Goal: Task Accomplishment & Management: Complete application form

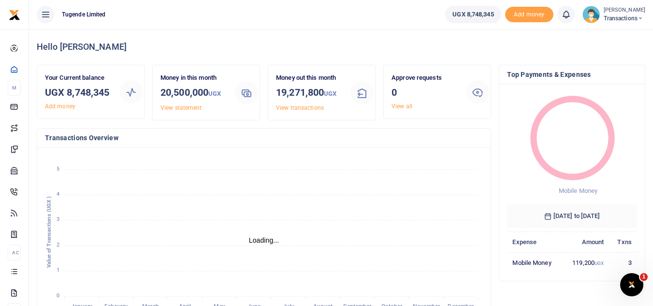
scroll to position [8, 8]
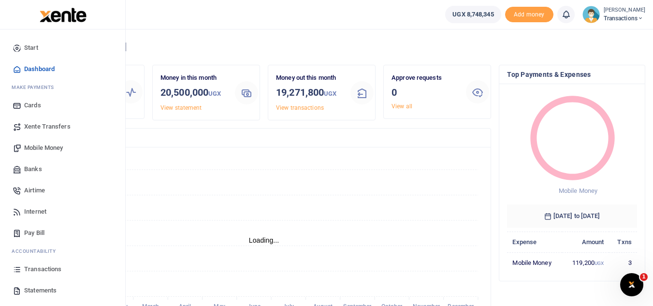
click at [57, 145] on span "Mobile Money" at bounding box center [43, 148] width 39 height 10
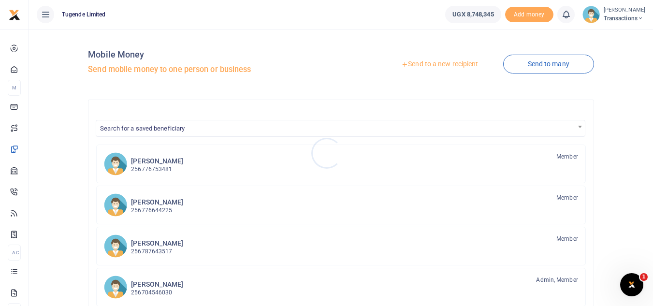
click at [402, 63] on div at bounding box center [326, 153] width 653 height 306
click at [402, 63] on icon at bounding box center [404, 64] width 7 height 7
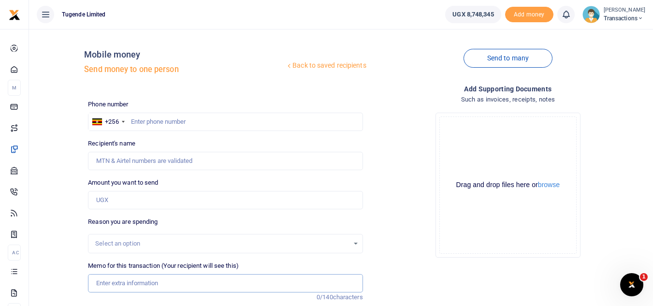
click at [169, 282] on input "Memo for this transaction (Your recipient will see this)" at bounding box center [225, 283] width 274 height 18
paste input "UMA325AN"
type input "UMA325AN"
click at [146, 202] on input "Amount you want to send" at bounding box center [225, 200] width 274 height 18
paste input "70,000"
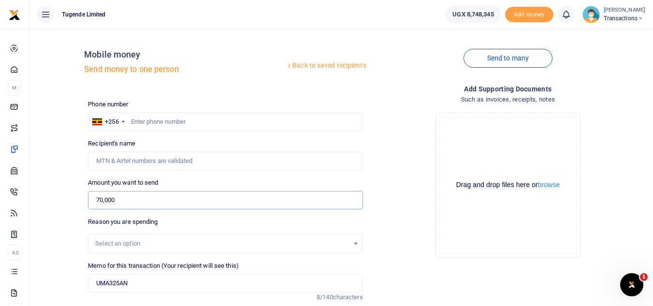
type input "70,000"
click at [260, 115] on input "text" at bounding box center [225, 122] width 274 height 18
paste input "0756325764"
type input "0756325764"
type input "Gilbert Tumusiime"
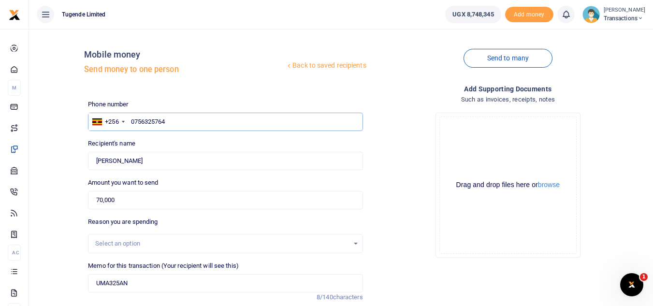
scroll to position [113, 0]
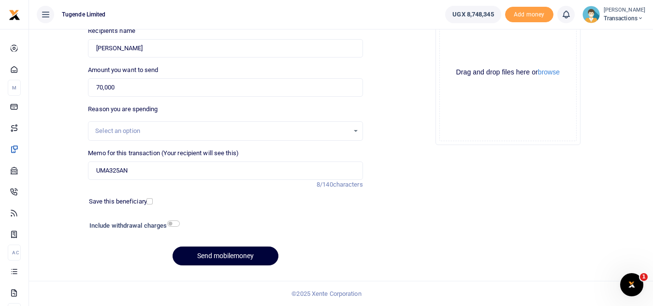
click at [211, 258] on button "Send mobilemoney" at bounding box center [225, 255] width 106 height 19
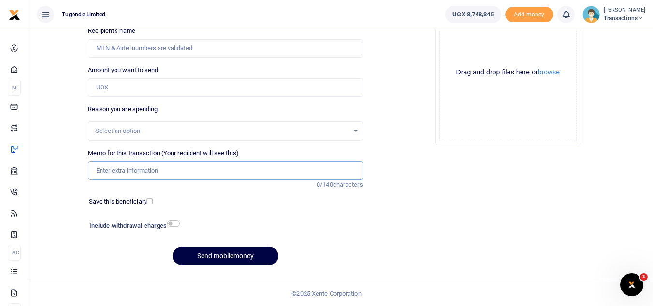
paste input "UGG305Q"
click at [198, 168] on input "Memo for this transaction (Your recipient will see this)" at bounding box center [225, 170] width 274 height 18
type input "UGG305Q"
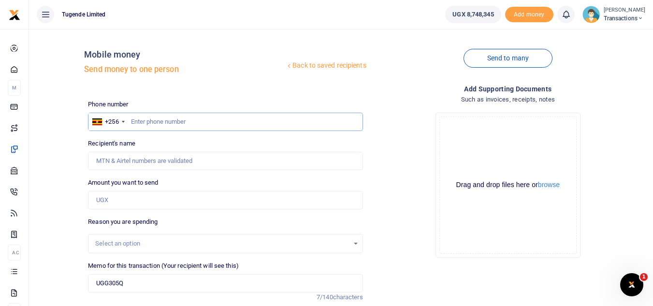
click at [184, 118] on input "text" at bounding box center [225, 122] width 274 height 18
paste input "0773946598"
type input "0773946598"
type input "Selvester Tulyasingura"
click at [173, 202] on input "Amount you want to send" at bounding box center [225, 200] width 274 height 18
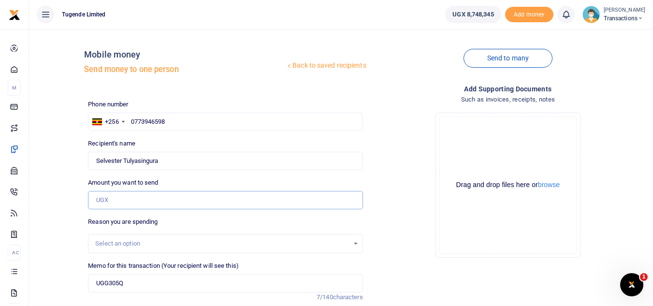
paste input "52000"
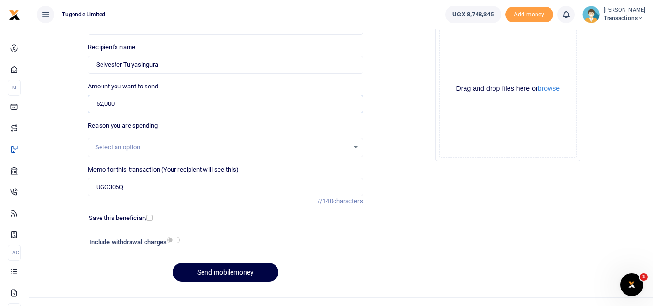
scroll to position [97, 0]
type input "52,000"
click at [225, 267] on button "Send mobilemoney" at bounding box center [225, 271] width 106 height 19
paste input "UGE642R"
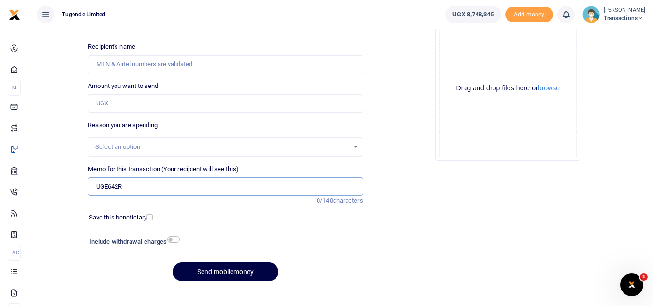
click at [159, 181] on input "UGE642R" at bounding box center [225, 186] width 274 height 18
type input "UGE642R"
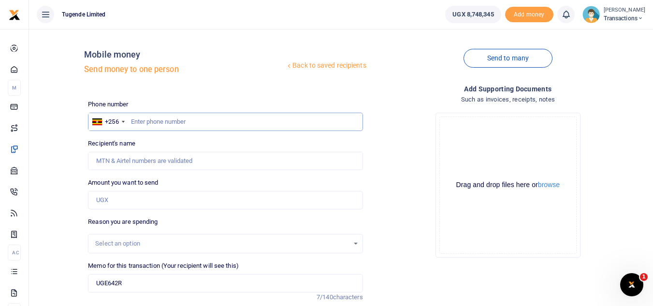
click at [198, 122] on input "text" at bounding box center [225, 122] width 274 height 18
paste input "0756325764"
type input "0756325764"
type input "Gilbert Tumusiime"
click at [205, 200] on input "Amount you want to send" at bounding box center [225, 200] width 274 height 18
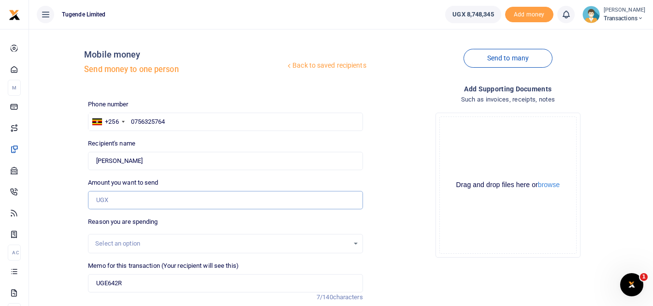
paste input "62000"
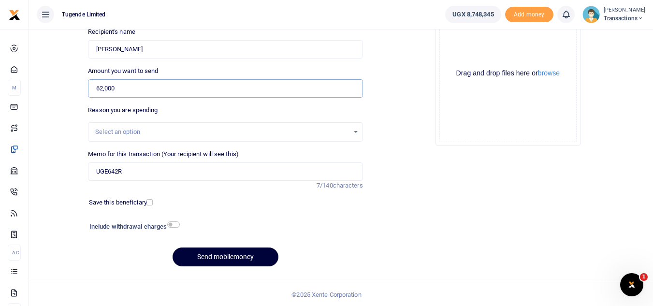
scroll to position [112, 0]
type input "62,000"
click at [213, 259] on button "Send mobilemoney" at bounding box center [225, 256] width 106 height 19
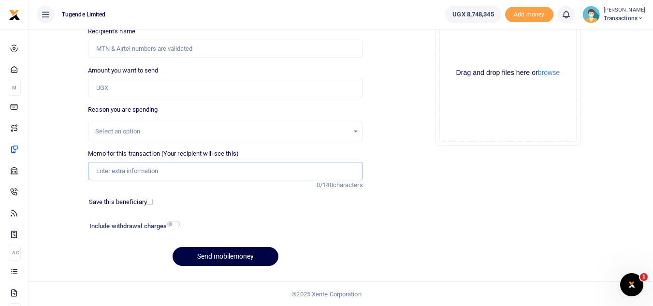
click at [245, 173] on input "Memo for this transaction (Your recipient will see this)" at bounding box center [225, 171] width 274 height 18
paste input "UGC186G"
paste input "TLUG-017232"
click at [142, 170] on input "UGC186G TLUG-017232" at bounding box center [225, 171] width 274 height 18
type input "UGC186G TLUG 017232"
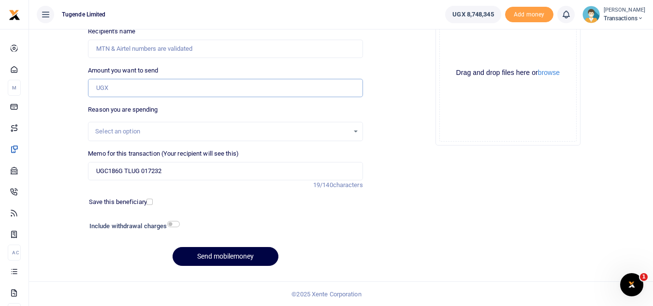
click at [188, 82] on input "Amount you want to send" at bounding box center [225, 88] width 274 height 18
paste input "31,000"
type input "31,000"
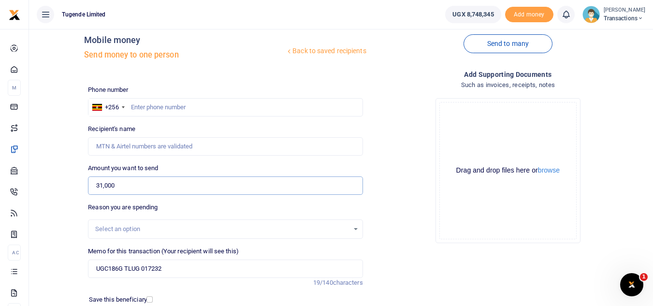
scroll to position [13, 0]
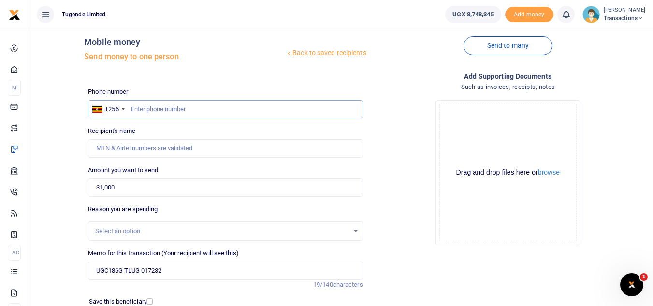
click at [196, 112] on input "text" at bounding box center [225, 109] width 274 height 18
paste input "0751330967"
type input "0751330967"
type input "Nusula Kadapawo"
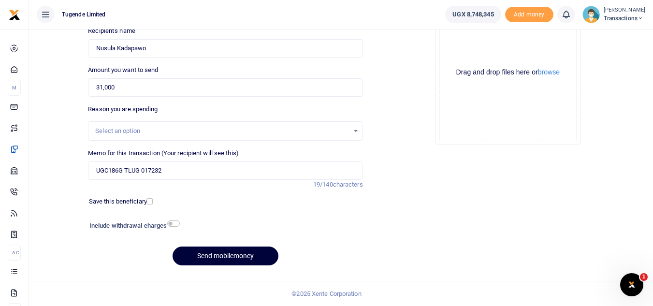
click at [211, 259] on button "Send mobilemoney" at bounding box center [225, 255] width 106 height 19
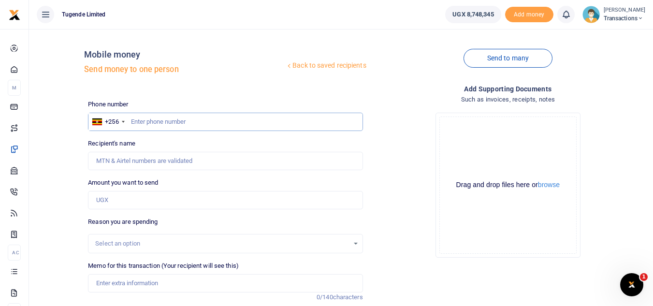
click at [156, 115] on input "text" at bounding box center [225, 122] width 274 height 18
paste input "0777247727"
type input "0777247727"
type input "[PERSON_NAME]"
click at [149, 200] on input "Amount you want to send" at bounding box center [225, 200] width 274 height 18
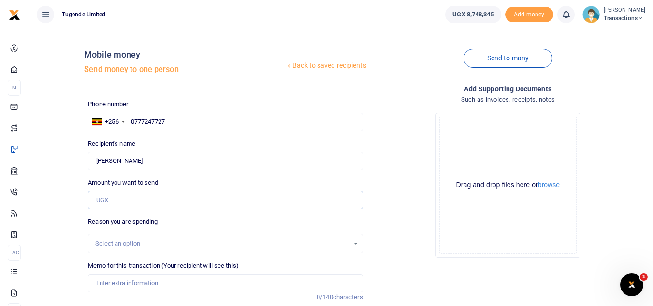
paste input "62000"
type input "62,000"
click at [149, 287] on input "Memo for this transaction (Your recipient will see this)" at bounding box center [225, 283] width 274 height 18
paste input "UMA691DV"
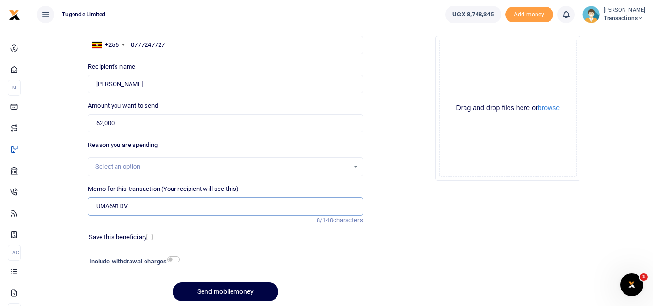
scroll to position [113, 0]
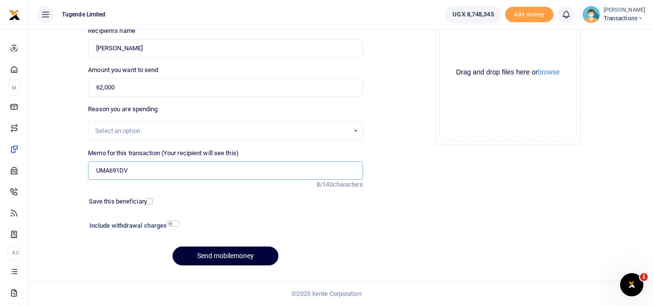
type input "UMA691DV"
click at [228, 258] on button "Send mobilemoney" at bounding box center [225, 255] width 106 height 19
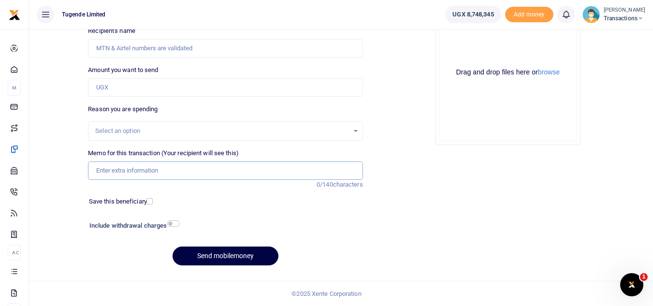
click at [225, 172] on input "Memo for this transaction (Your recipient will see this)" at bounding box center [225, 170] width 274 height 18
paste input "UGC760C, UGB046R, UGB953Z, UGA345L, UGB403G."
click at [212, 171] on input "UGC760C, UGB046R, UGB953Z, UGA345L, UGB403G." at bounding box center [225, 170] width 274 height 18
click at [183, 173] on input "UGC760C, UGB046R, UGB953Z, UGA345L UGB403G" at bounding box center [225, 170] width 274 height 18
click at [155, 171] on input "UGC760C, UGB046R, UGB953Z UGA345L UGB403G" at bounding box center [225, 170] width 274 height 18
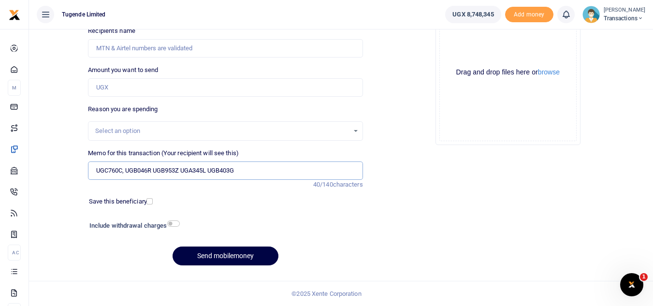
click at [124, 170] on input "UGC760C, UGB046R UGB953Z UGA345L UGB403G" at bounding box center [225, 170] width 274 height 18
type input "UGC760C UGB046R UGB953Z UGA345L UGB403G"
click at [140, 93] on input "Amount you want to send" at bounding box center [225, 87] width 274 height 18
paste input "180,000"
type input "180,000"
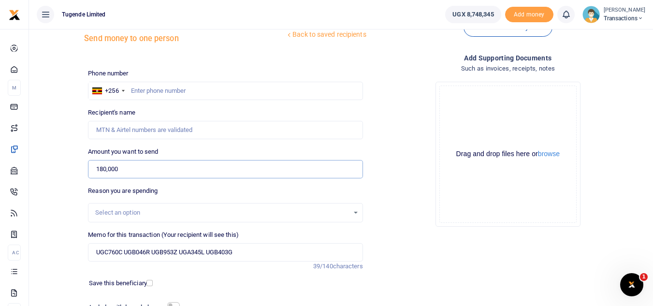
scroll to position [27, 0]
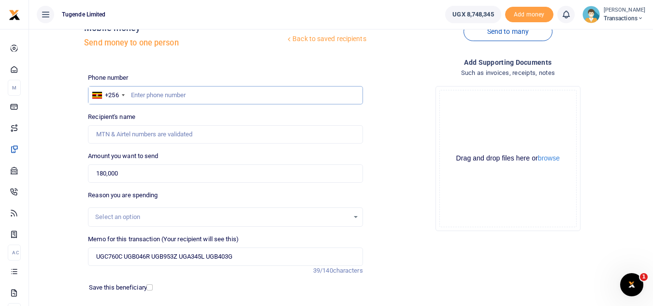
click at [197, 95] on input "text" at bounding box center [225, 95] width 274 height 18
paste input "0763796114"
type input "0763796114"
type input "James Weloma"
type input "0763796114"
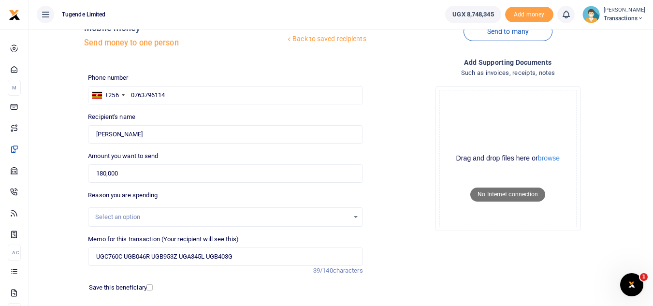
click at [597, 68] on h4 "Such as invoices, receipts, notes" at bounding box center [507, 73] width 274 height 11
click at [418, 50] on div "Send to many" at bounding box center [508, 37] width 282 height 55
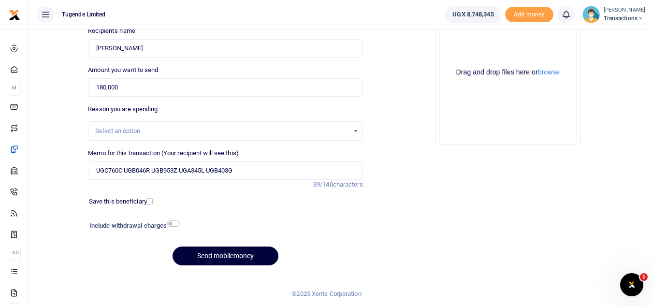
click at [217, 254] on button "Send mobilemoney" at bounding box center [225, 255] width 106 height 19
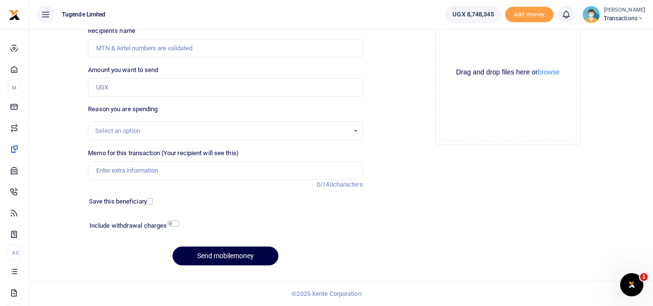
scroll to position [113, 0]
click at [178, 166] on input "Memo for this transaction (Your recipient will see this)" at bounding box center [225, 170] width 274 height 18
paste input "UGD402E, UGG798R"
click at [124, 170] on input "UGD402E, UGG798R" at bounding box center [225, 170] width 274 height 18
type input "UGD402E UGG798R"
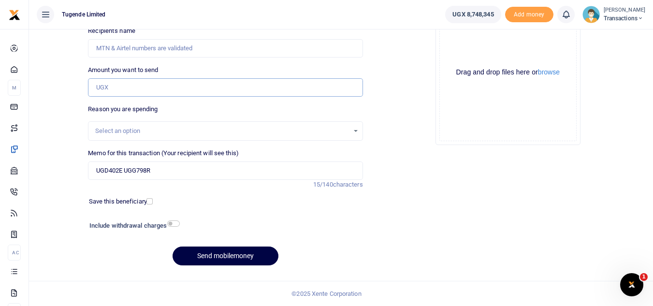
click at [208, 96] on input "Amount you want to send" at bounding box center [225, 87] width 274 height 18
paste input "64000"
type input "64,000"
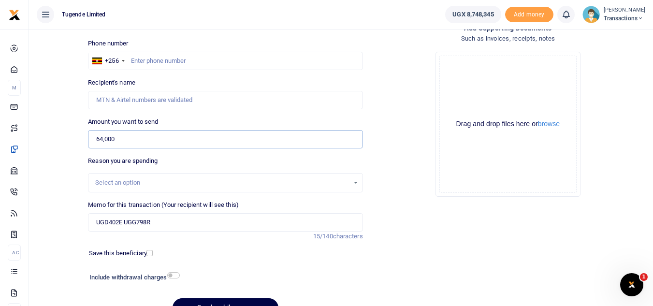
scroll to position [60, 0]
click at [176, 58] on input "text" at bounding box center [225, 62] width 274 height 18
paste input "0394846108"
type input "0394846108"
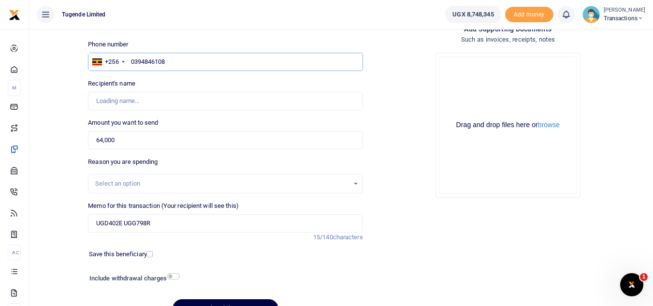
type input "Ivan Ediomu"
type input "0394846108"
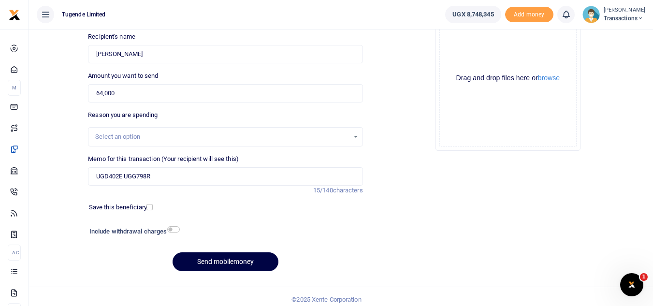
scroll to position [107, 0]
click at [201, 265] on button "Send mobilemoney" at bounding box center [225, 261] width 106 height 19
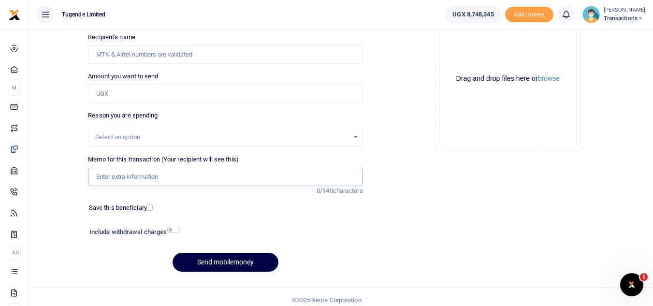
click at [222, 175] on input "Memo for this transaction (Your recipient will see this)" at bounding box center [225, 177] width 274 height 18
paste input "UGC961Z"
type input "UGC961Z"
click at [118, 91] on input "Amount you want to send" at bounding box center [225, 94] width 274 height 18
paste input "200,000"
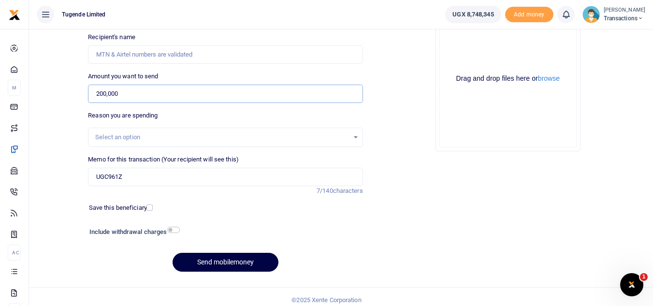
type input "200,000"
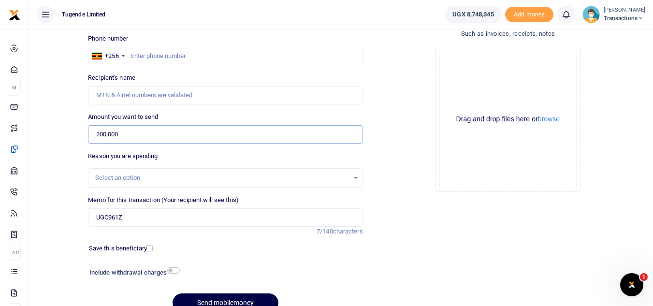
scroll to position [63, 0]
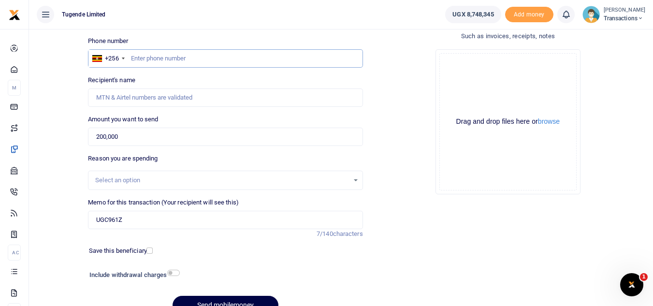
click at [176, 50] on input "text" at bounding box center [225, 58] width 274 height 18
paste input "0780-160241"
click at [148, 58] on input "0780-160241" at bounding box center [225, 58] width 274 height 18
type input "0780160241"
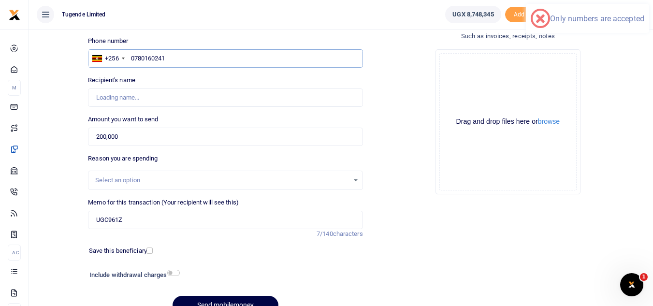
type input "Lawrence Banerya"
click at [202, 56] on input "0780160241" at bounding box center [225, 58] width 274 height 18
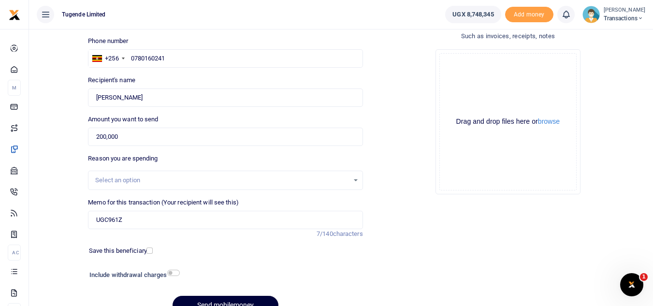
click at [196, 301] on button "Send mobilemoney" at bounding box center [225, 305] width 106 height 19
type input "0780160241"
click at [200, 299] on button "Send mobilemoney" at bounding box center [225, 305] width 106 height 19
click at [223, 140] on input "Amount you want to send" at bounding box center [225, 137] width 274 height 18
paste input "30000"
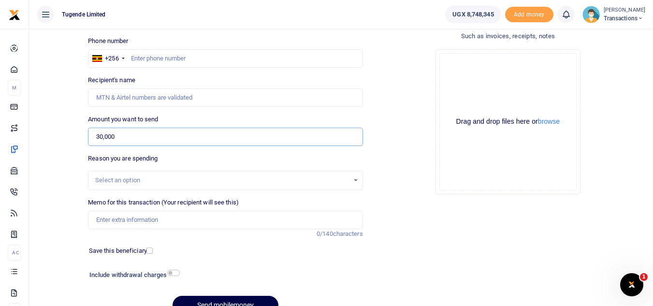
type input "30,000"
click at [147, 57] on input "text" at bounding box center [225, 58] width 274 height 18
paste input "0754099301"
type input "0754099301"
type input "Lasuli Musalwa"
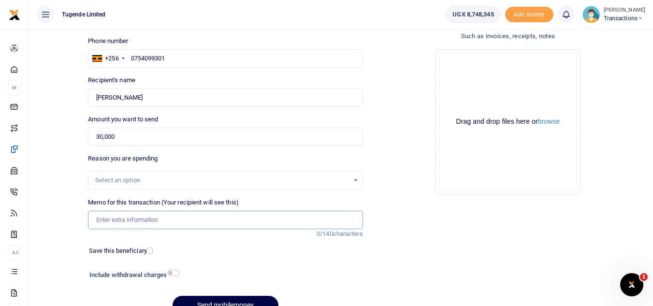
click at [179, 225] on input "Memo for this transaction (Your recipient will see this)" at bounding box center [225, 220] width 274 height 18
paste input "UGC308Z"
paste input "TLUG-017241"
click at [142, 216] on input "UGC308Z TLUG-017241" at bounding box center [225, 220] width 274 height 18
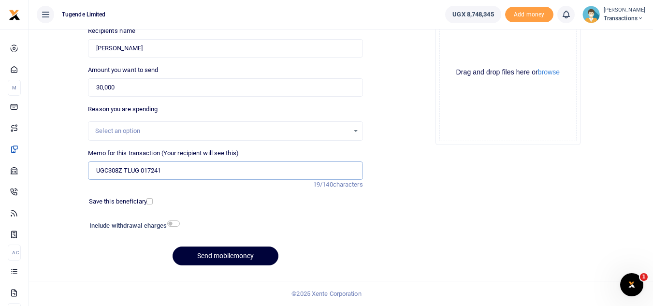
type input "UGC308Z TLUG 017241"
click at [200, 255] on button "Send mobilemoney" at bounding box center [225, 255] width 106 height 19
type input "0754099301"
click at [208, 259] on button "Send mobilemoney" at bounding box center [225, 255] width 106 height 19
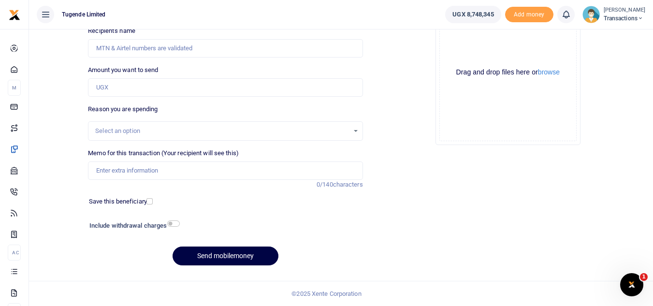
scroll to position [113, 0]
click at [140, 162] on input "Memo for this transaction (Your recipient will see this)" at bounding box center [225, 170] width 274 height 18
paste input "UMA176DQ"
paste input "TLUG-017242"
click at [150, 169] on input "UMA176DQ TLUG-017242" at bounding box center [225, 170] width 274 height 18
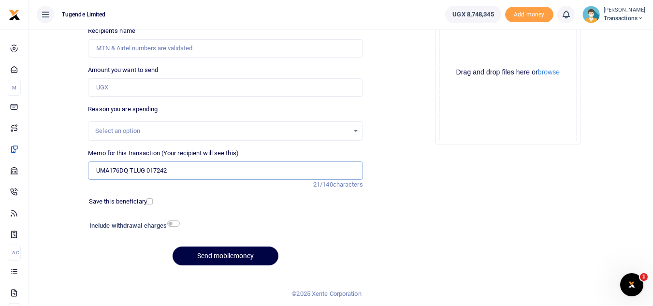
type input "UMA176DQ TLUG 017242"
click at [124, 91] on input "Amount you want to send" at bounding box center [225, 87] width 274 height 18
paste input "20,000"
type input "20,000"
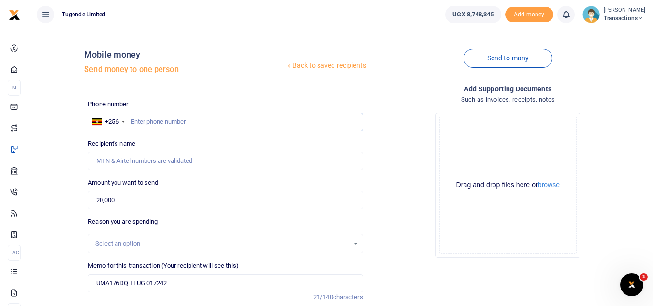
click at [182, 126] on input "text" at bounding box center [225, 122] width 274 height 18
paste input "0754639328"
type input "0754639328"
type input "Kalimu Wanendeya"
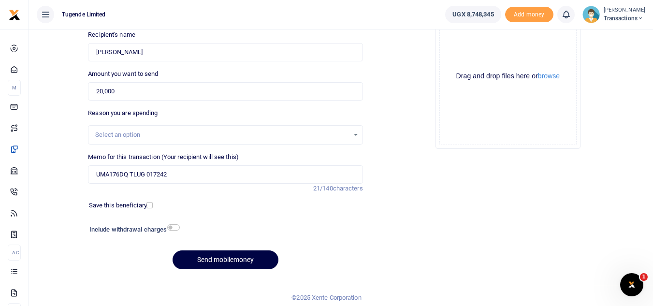
scroll to position [113, 0]
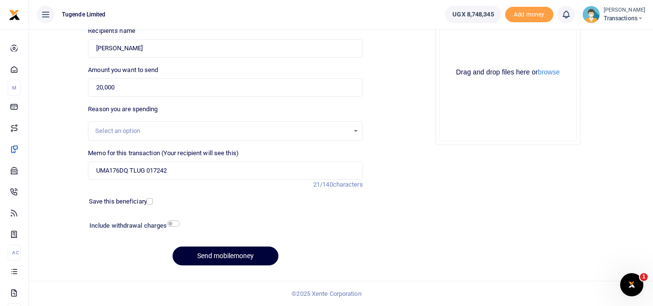
click at [217, 260] on button "Send mobilemoney" at bounding box center [225, 255] width 106 height 19
type input "0754639328"
click at [198, 262] on button "Send mobilemoney" at bounding box center [225, 255] width 106 height 19
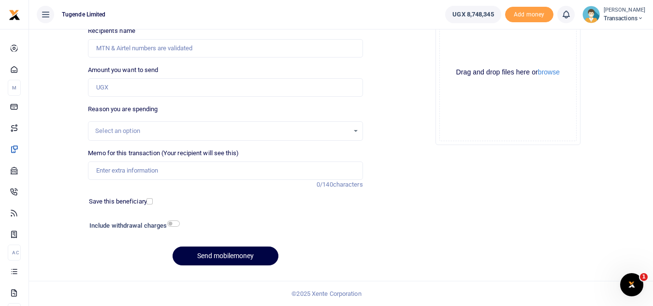
scroll to position [113, 0]
click at [181, 170] on input "Memo for this transaction (Your recipient will see this)" at bounding box center [225, 170] width 274 height 18
paste input "UMA350BQ"
type input "UMA350BQ"
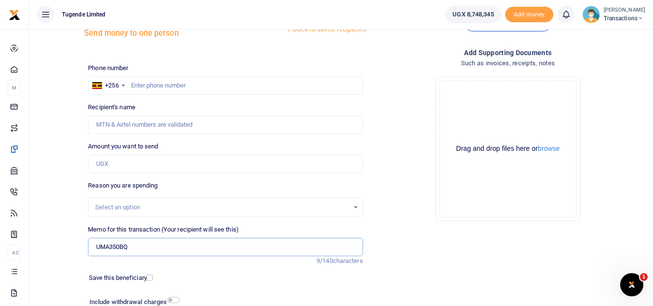
scroll to position [29, 0]
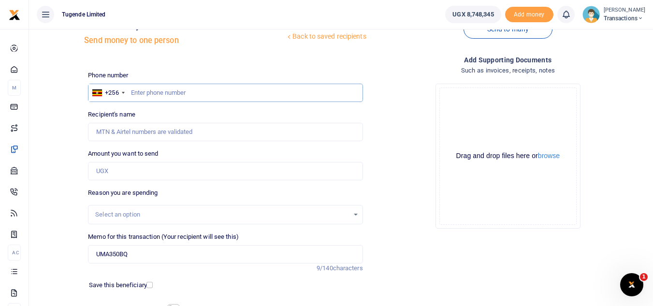
click at [197, 92] on input "text" at bounding box center [225, 93] width 274 height 18
paste input "0743695598"
type input "0743695598"
type input "[PERSON_NAME]"
click at [180, 170] on input "Amount you want to send" at bounding box center [225, 171] width 274 height 18
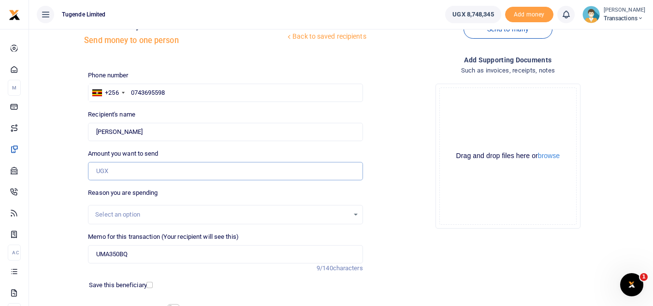
paste input "52000"
type input "52,000"
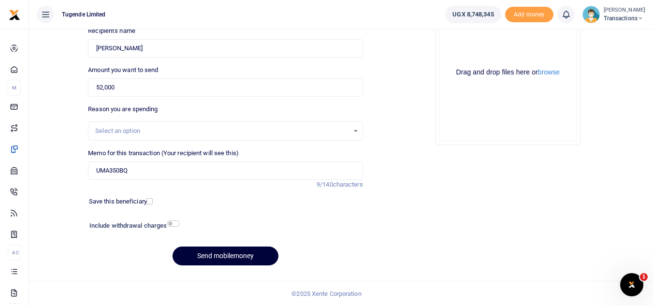
click at [244, 261] on button "Send mobilemoney" at bounding box center [225, 255] width 106 height 19
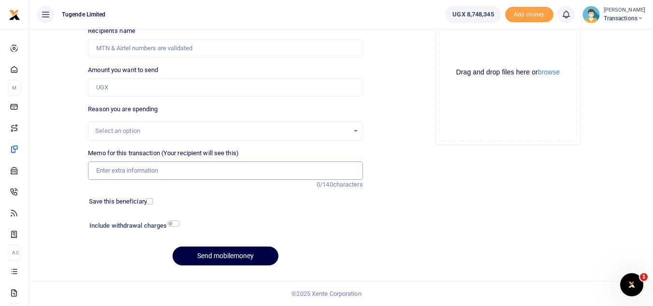
click at [212, 171] on input "Memo for this transaction (Your recipient will see this)" at bounding box center [225, 170] width 274 height 18
paste input "UMA474AF"
type input "UMA474AF"
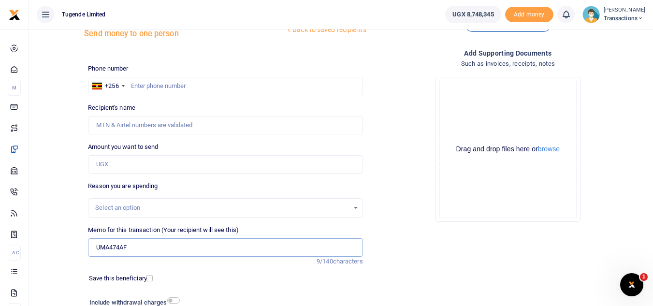
scroll to position [35, 0]
click at [191, 87] on input "text" at bounding box center [225, 86] width 274 height 18
paste input "0782747177"
type input "0782747177"
type input "[PERSON_NAME]"
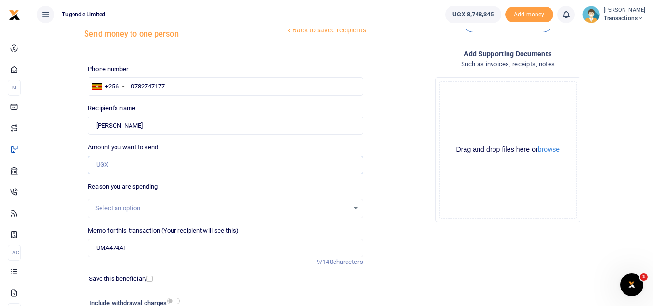
click at [167, 158] on input "Amount you want to send" at bounding box center [225, 165] width 274 height 18
paste input "83000"
type input "83,000"
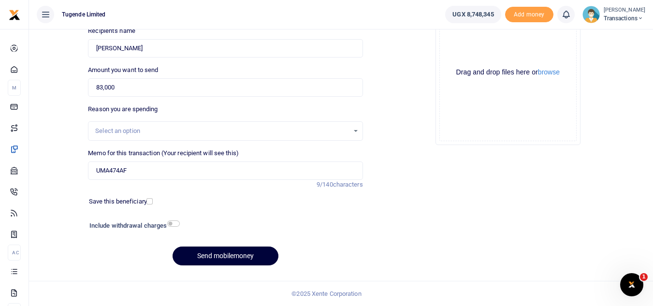
click at [214, 256] on button "Send mobilemoney" at bounding box center [225, 255] width 106 height 19
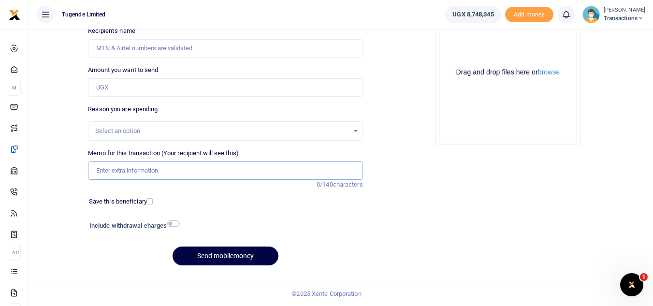
click at [220, 170] on input "Memo for this transaction (Your recipient will see this)" at bounding box center [225, 170] width 274 height 18
paste input "TLUG-017244"
type input "TLUG-017244"
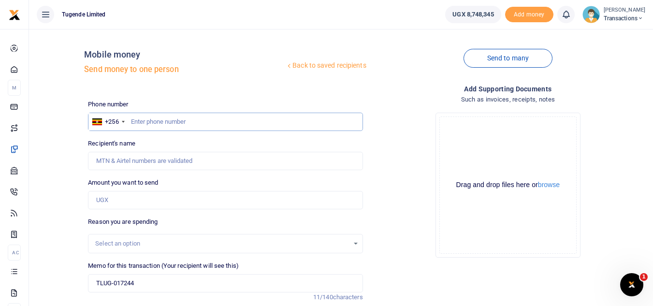
click at [213, 120] on input "text" at bounding box center [225, 122] width 274 height 18
paste input "0791543834"
type input "0791543834"
type input "Kassim Sebunya"
click at [178, 204] on input "Amount you want to send" at bounding box center [225, 200] width 274 height 18
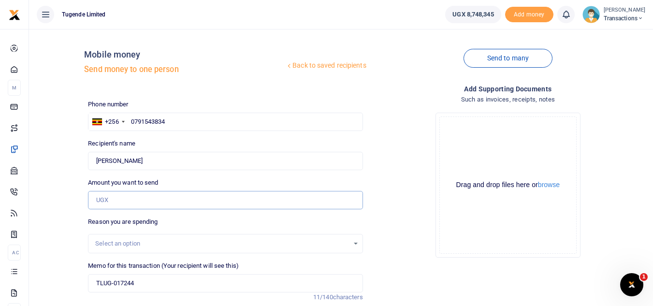
paste input "73,000"
type input "73,000"
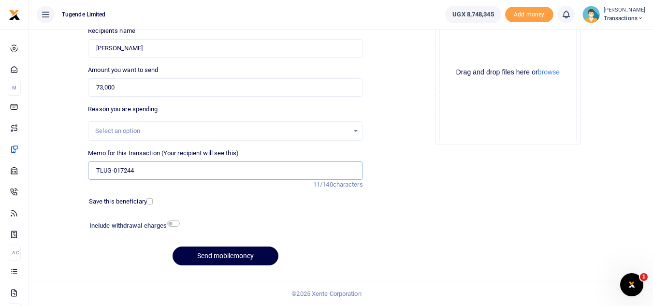
click at [95, 173] on input "TLUG-017244" at bounding box center [225, 170] width 274 height 18
paste input "UGH338L"
click at [143, 170] on input "UGH338L TLUG-017244" at bounding box center [225, 170] width 274 height 18
type input "UGH338L TLUG 017244"
click at [207, 257] on button "Send mobilemoney" at bounding box center [225, 255] width 106 height 19
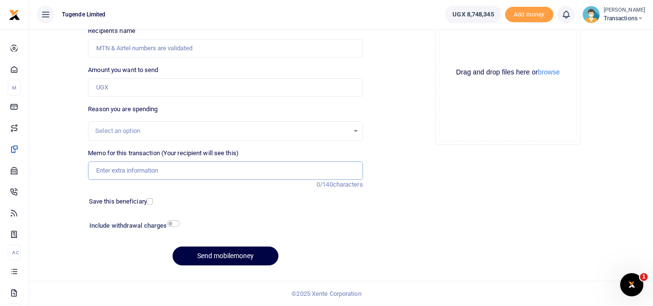
click at [155, 168] on input "Memo for this transaction (Your recipient will see this)" at bounding box center [225, 170] width 274 height 18
paste input "UGC497A"
type input "UGC497A"
click at [135, 93] on input "Amount you want to send" at bounding box center [225, 87] width 274 height 18
paste input "73,000"
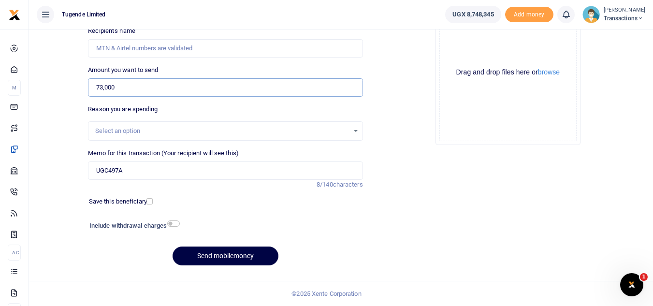
type input "73,000"
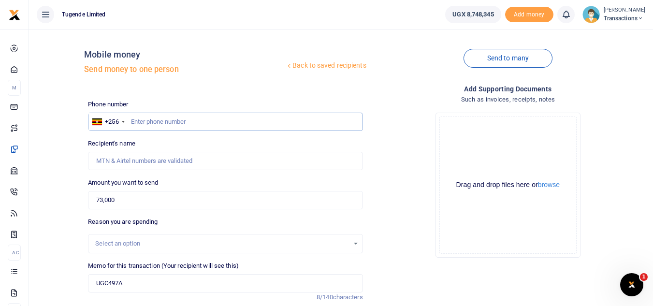
click at [222, 121] on input "text" at bounding box center [225, 122] width 274 height 18
paste input "0785897402"
type input "0785897402"
type input "Magret Nabbuto"
click at [130, 282] on input "UGC497A" at bounding box center [225, 283] width 274 height 18
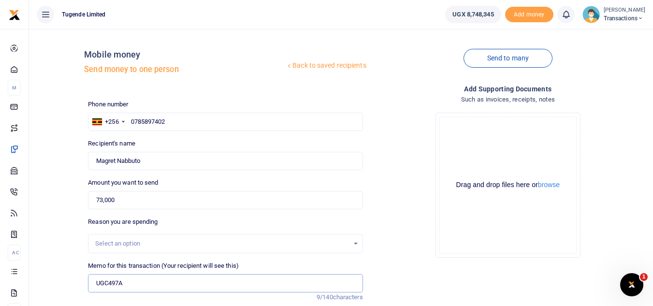
paste input "TLUG-017245"
click at [145, 283] on input "UGC497A TLUG-017245" at bounding box center [225, 283] width 274 height 18
type input "UGC497A TLUG 017245"
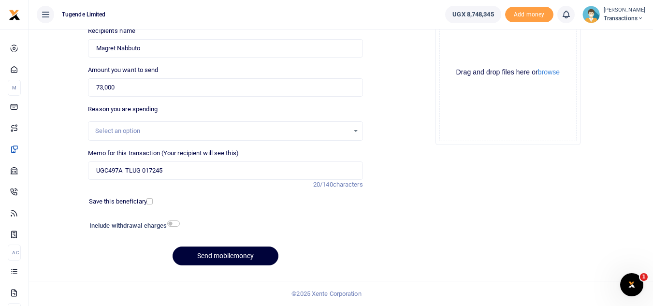
click at [213, 260] on button "Send mobilemoney" at bounding box center [225, 255] width 106 height 19
click at [213, 173] on input "Memo for this transaction (Your recipient will see this)" at bounding box center [225, 170] width 274 height 18
paste input "UGA504B"
type input "UGA504B"
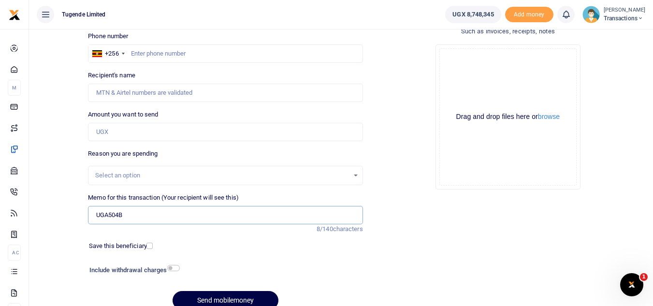
scroll to position [68, 0]
click at [144, 52] on input "text" at bounding box center [225, 54] width 274 height 18
paste input "0755015176"
type input "0755015176"
type input "Benon Kalungi"
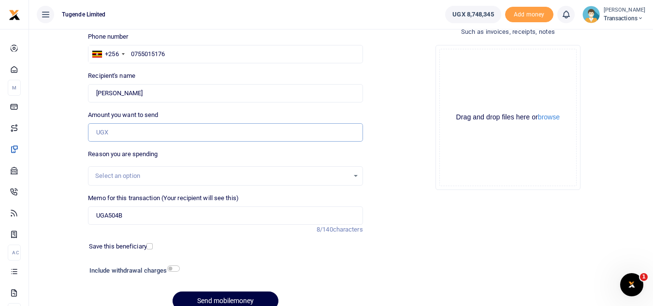
click at [186, 133] on input "Amount you want to send" at bounding box center [225, 132] width 274 height 18
paste input "73,000"
type input "73,000"
click at [148, 219] on input "UGA504B" at bounding box center [225, 215] width 274 height 18
paste input "TLUG-017246"
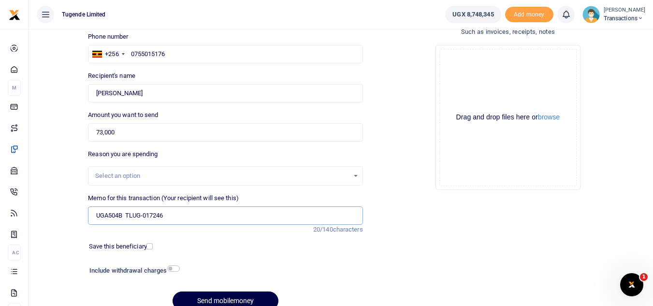
click at [142, 217] on input "UGA504B TLUG-017246" at bounding box center [225, 215] width 274 height 18
type input "UGA504B TLUG 017246"
click at [203, 299] on button "Send mobilemoney" at bounding box center [225, 300] width 106 height 19
type input "0755015176"
click at [186, 305] on button "Send mobilemoney" at bounding box center [225, 300] width 106 height 19
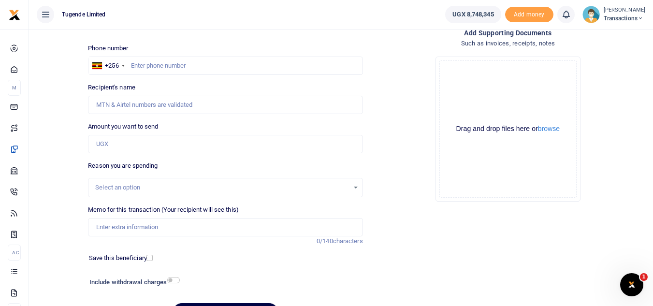
scroll to position [64, 0]
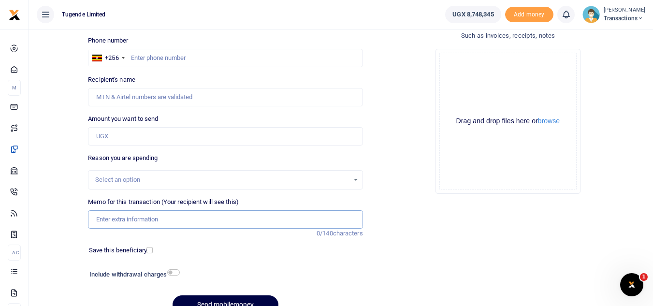
click at [175, 226] on input "Memo for this transaction (Your recipient will see this)" at bounding box center [225, 219] width 274 height 18
paste input "UMA511BG"
type input "UMA511BG"
click at [200, 141] on input "Amount you want to send" at bounding box center [225, 136] width 274 height 18
paste input "52000"
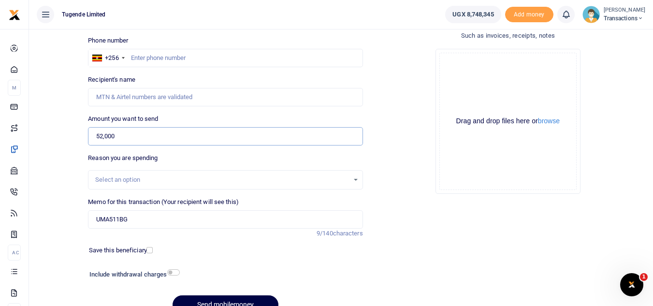
type input "52,000"
click at [238, 224] on input "UMA511BG" at bounding box center [225, 219] width 274 height 18
type input "U"
paste input "UGA259Y"
type input "UGA259Y"
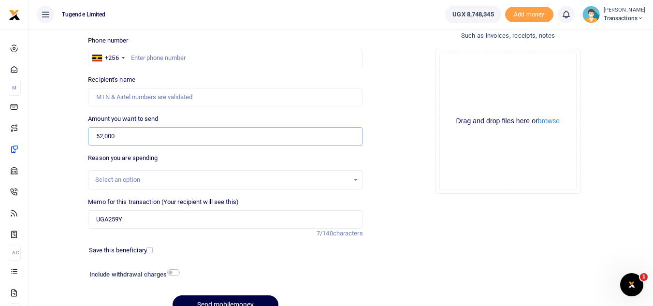
click at [137, 142] on input "52,000" at bounding box center [225, 136] width 274 height 18
type input "5"
paste input "40000"
type input "40,000"
click at [214, 62] on input "text" at bounding box center [225, 58] width 274 height 18
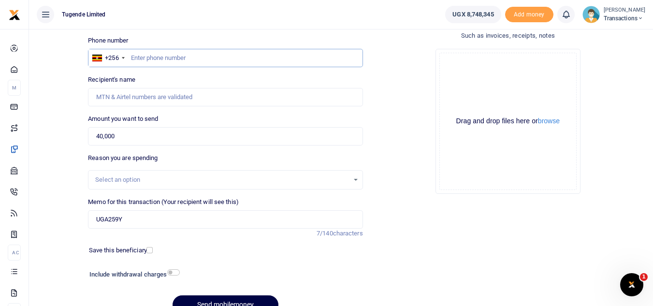
paste input "0754099301"
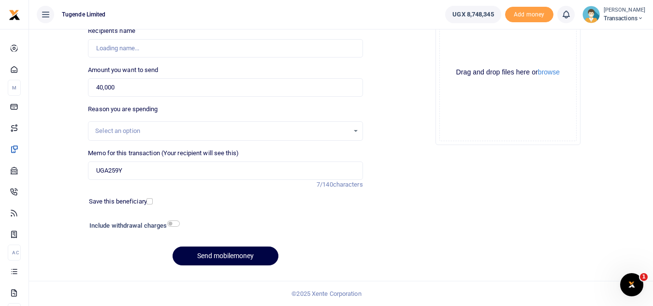
type input "0754099301"
type input "Lasuli Musalwa"
click at [229, 250] on button "Send mobilemoney" at bounding box center [225, 255] width 106 height 19
type input "0754099301"
click at [207, 262] on button "Send mobilemoney" at bounding box center [225, 255] width 106 height 19
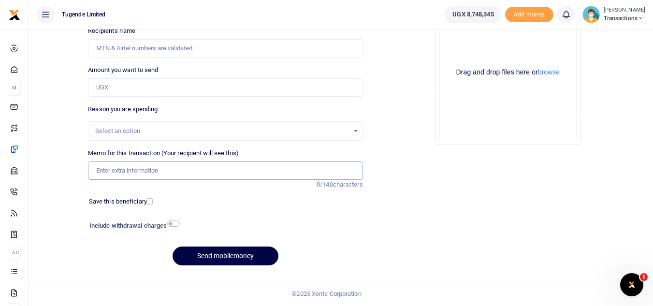
paste input "UMA972DH UGA436P"
click at [174, 170] on input "UMA972DH UGA436P" at bounding box center [225, 170] width 274 height 18
type input "UMA972DH UGA436P"
click at [202, 93] on input "Amount you want to send" at bounding box center [225, 87] width 274 height 18
paste input "74,000"
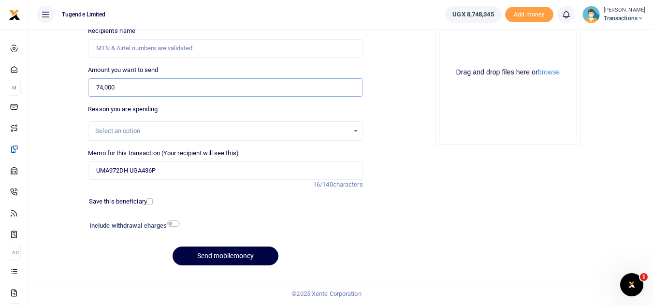
type input "74,000"
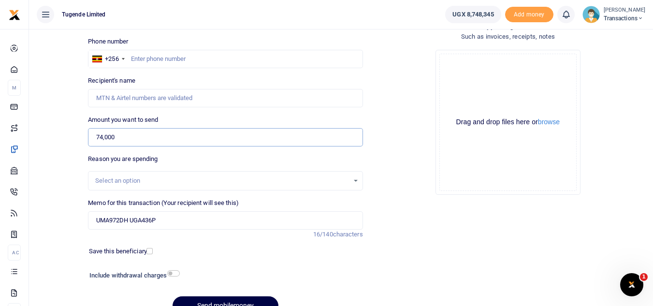
scroll to position [62, 0]
click at [170, 62] on input "text" at bounding box center [225, 60] width 274 height 18
paste input "078537146"
type input "0"
paste input "0785347146"
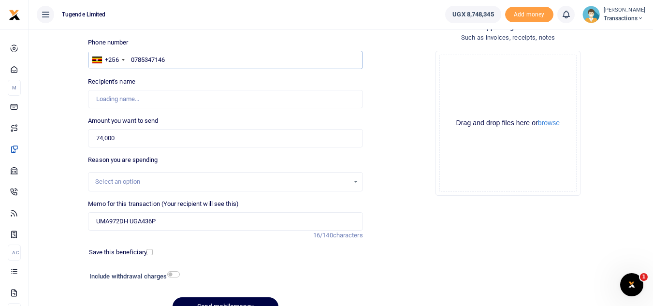
type input "0785347146"
type input "Sowed Were"
click at [223, 302] on button "Send mobilemoney" at bounding box center [225, 306] width 106 height 19
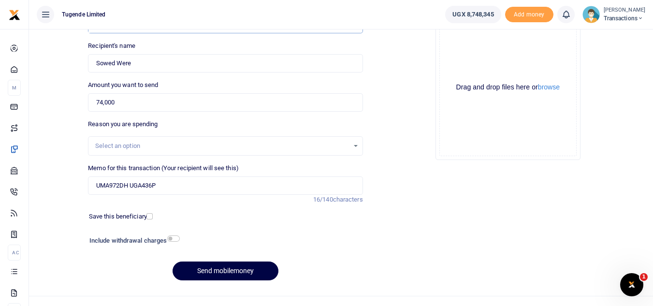
scroll to position [95, 0]
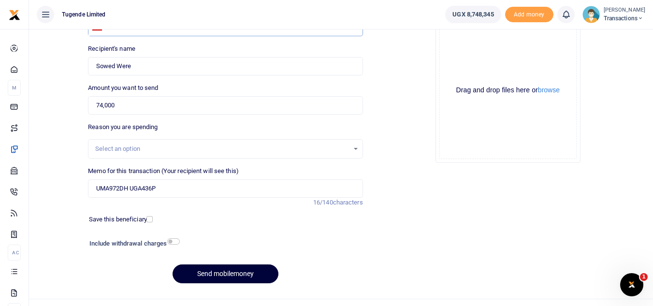
type input "0785347146"
click at [225, 271] on button "Send mobilemoney" at bounding box center [225, 273] width 106 height 19
click at [230, 196] on input "Memo for this transaction (Your recipient will see this)" at bounding box center [225, 188] width 274 height 18
paste input "UGB140U"
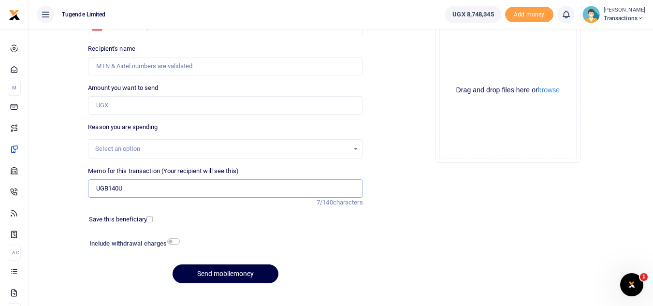
type input "UGB140U"
click at [151, 106] on input "Amount you want to send" at bounding box center [225, 105] width 274 height 18
paste input "40,000"
type input "40,000"
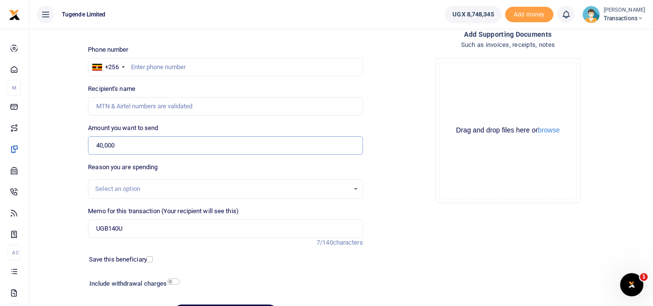
scroll to position [53, 0]
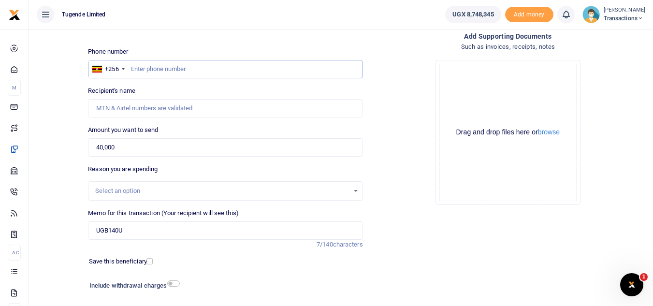
click at [187, 76] on input "text" at bounding box center [225, 69] width 274 height 18
paste input "0767 235960"
click at [147, 68] on input "0767 235960" at bounding box center [225, 69] width 274 height 18
type input "0767235960"
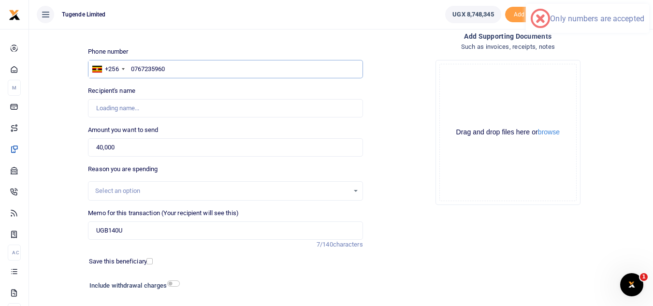
type input "[PERSON_NAME]"
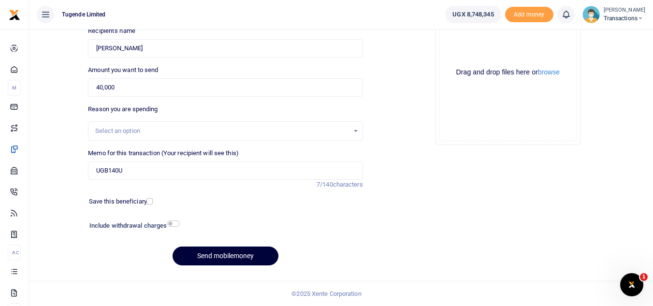
click at [204, 256] on button "Send mobilemoney" at bounding box center [225, 255] width 106 height 19
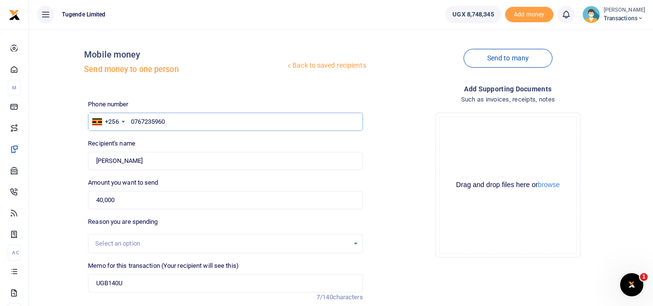
click at [219, 118] on input "0767235960" at bounding box center [225, 122] width 274 height 18
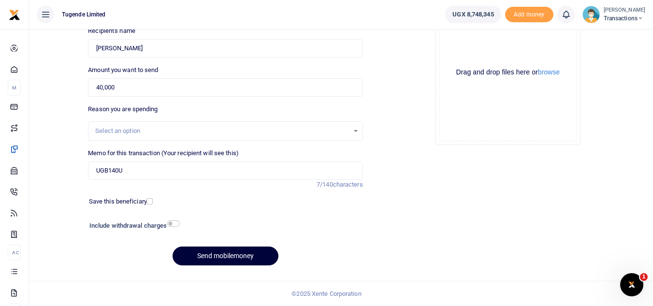
type input "0767235960"
click at [212, 263] on button "Send mobilemoney" at bounding box center [225, 255] width 106 height 19
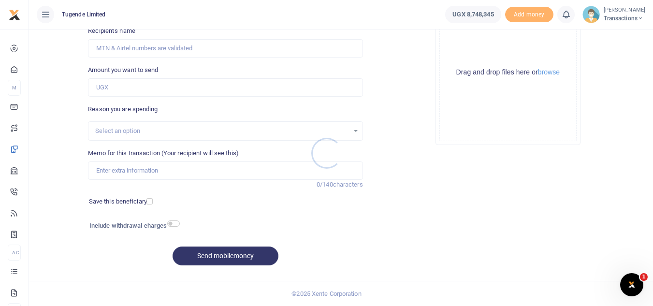
scroll to position [113, 0]
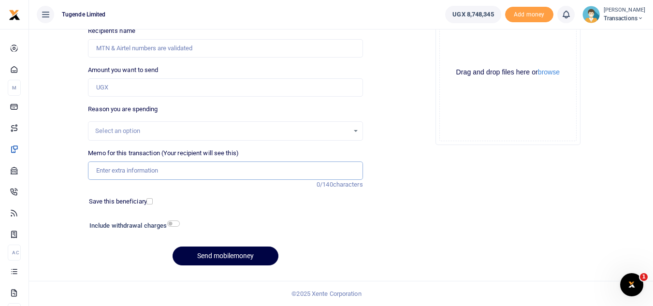
click at [198, 174] on input "Memo for this transaction (Your recipient will see this)" at bounding box center [225, 170] width 274 height 18
paste input "UMA838AK"
type input "UMA838AK"
click at [155, 83] on input "Amount you want to send" at bounding box center [225, 87] width 274 height 18
paste input "47000"
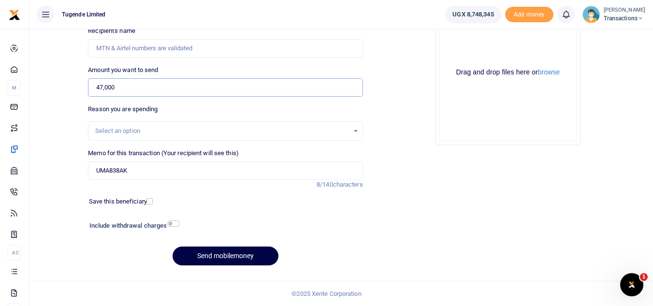
type input "47,000"
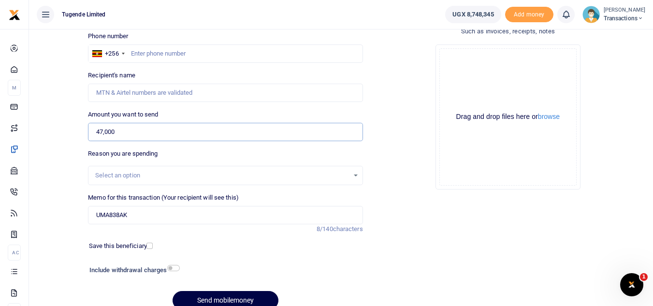
scroll to position [66, 0]
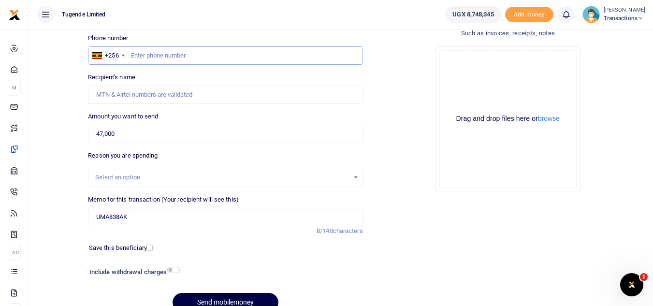
click at [199, 56] on input "text" at bounding box center [225, 55] width 274 height 18
paste input "0781031934"
type input "0781031934"
type input "John Bosco Olinga"
click at [160, 217] on input "UMA838AK" at bounding box center [225, 217] width 274 height 18
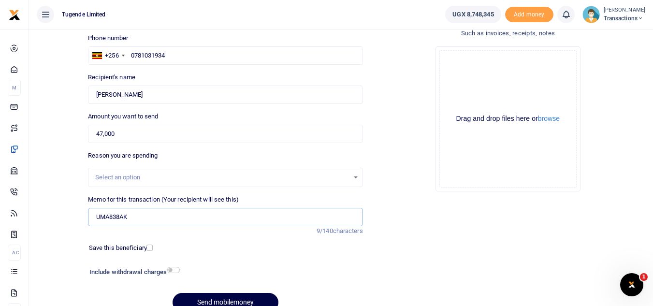
paste input "TLUG-017250"
click at [148, 216] on input "UMA838AK TLUG-017250" at bounding box center [225, 217] width 274 height 18
type input "UMA838AK TLUG 017250"
click at [182, 295] on button "Send mobilemoney" at bounding box center [225, 302] width 106 height 19
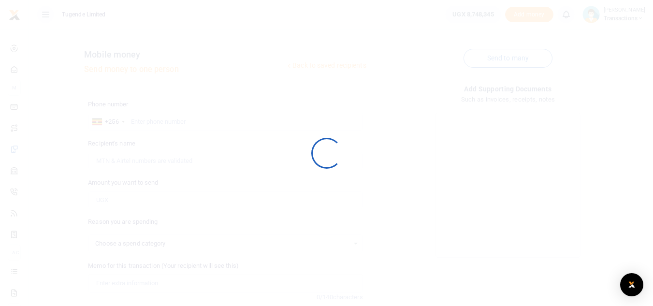
select select
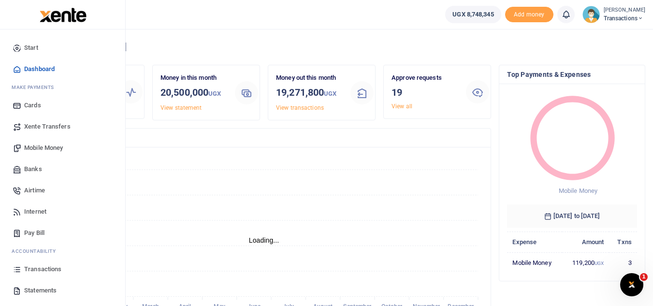
click at [46, 146] on span "Mobile Money" at bounding box center [43, 148] width 39 height 10
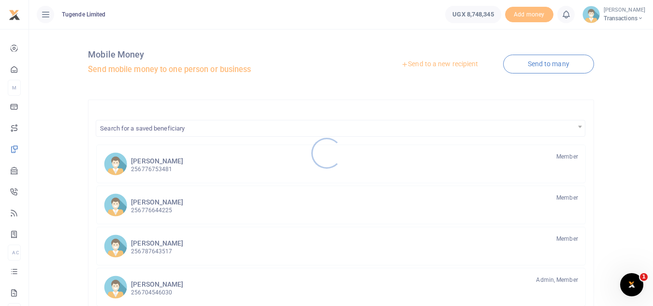
click at [421, 65] on div at bounding box center [326, 153] width 653 height 306
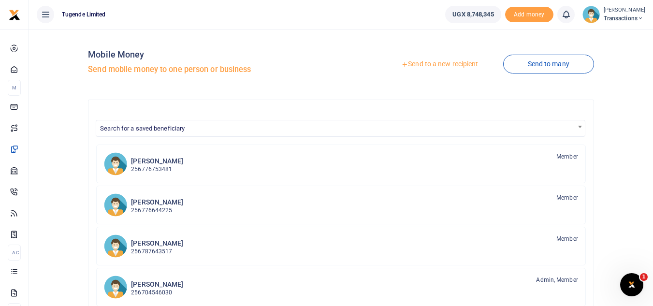
click at [410, 65] on link "Send to a new recipient" at bounding box center [439, 64] width 126 height 17
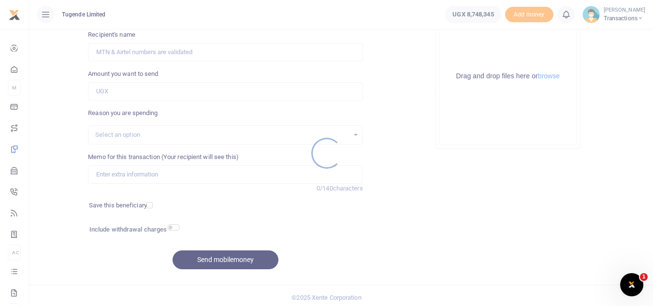
scroll to position [109, 0]
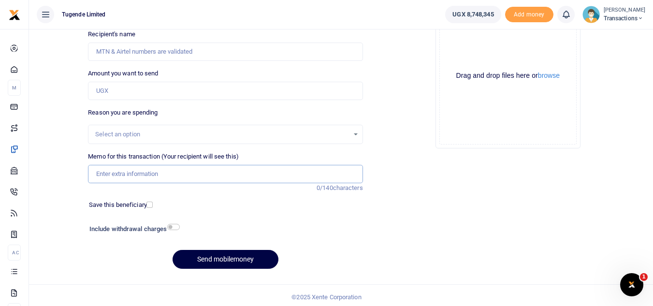
click at [186, 177] on input "Memo for this transaction (Your recipient will see this)" at bounding box center [225, 174] width 274 height 18
paste input "UFZ764Y,, UGD338E,, UMA542CT,, UGB355V"
type input "UFZ764Y,, UGD338E,, UMA542CT,, UGB355V"
click at [175, 84] on input "Amount you want to send" at bounding box center [225, 91] width 274 height 18
paste input "127000"
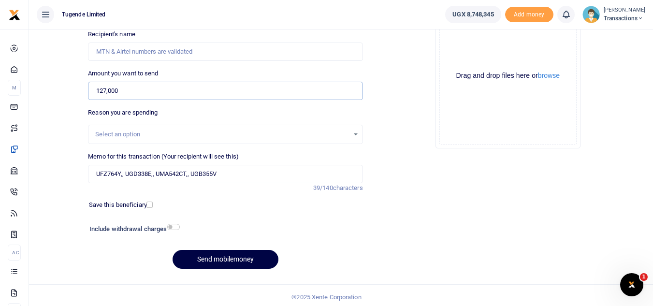
type input "127,000"
click at [127, 174] on input "UFZ764Y,, UGD338E,, UMA542CT,, UGB355V" at bounding box center [225, 174] width 274 height 18
click at [155, 177] on input "UFZ764Y UGD338E,, UMA542CT,, UGB355V" at bounding box center [225, 174] width 274 height 18
click at [187, 177] on input "UFZ764Y UGD338E UMA542CT,, UGB355V" at bounding box center [225, 174] width 274 height 18
type input "UFZ764Y UGD338E UMA542CT UGB355V"
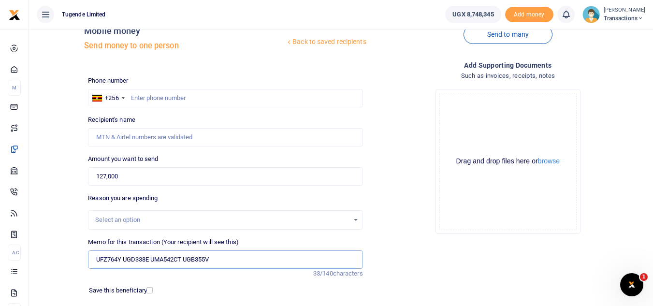
scroll to position [23, 0]
click at [148, 103] on input "text" at bounding box center [225, 98] width 274 height 18
paste input "0773408818"
type input "0773408818"
type input "Faruku Mabanja"
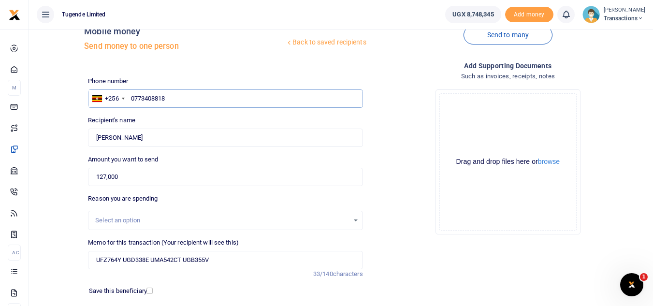
scroll to position [113, 0]
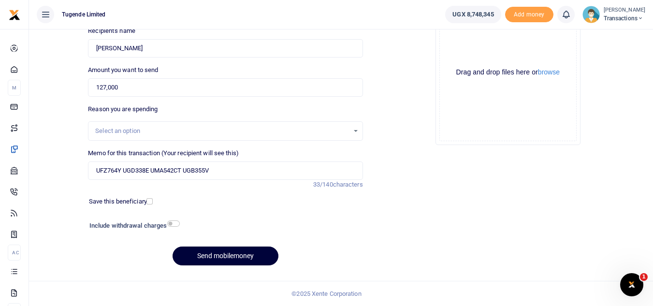
click at [221, 257] on button "Send mobilemoney" at bounding box center [225, 255] width 106 height 19
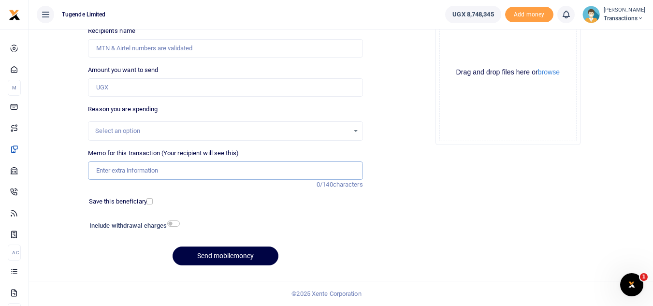
click at [183, 164] on input "Memo for this transaction (Your recipient will see this)" at bounding box center [225, 170] width 274 height 18
paste input "UGB893U"
paste input "TLUG-017252."
click at [142, 172] on input "UGB893U TLUG-017252." at bounding box center [225, 170] width 274 height 18
type input "UGB893U TLUG 017252."
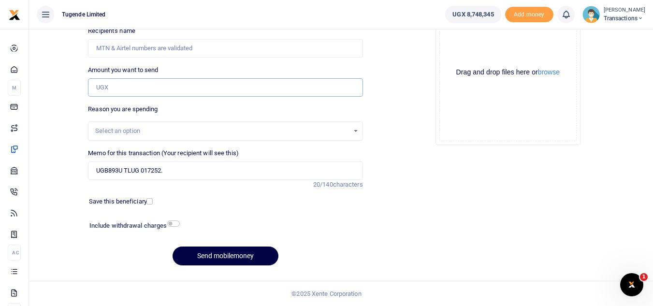
click at [173, 88] on input "Amount you want to send" at bounding box center [225, 87] width 274 height 18
paste input "45000"
type input "45,000"
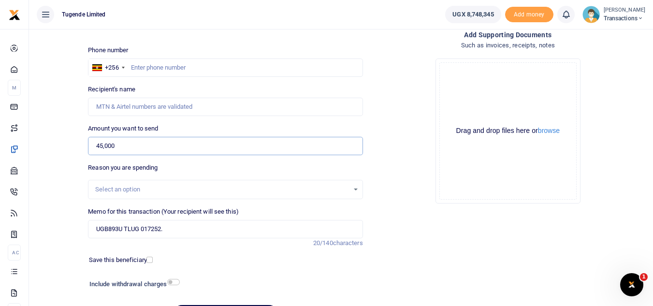
scroll to position [54, 0]
click at [213, 63] on input "text" at bounding box center [225, 68] width 274 height 18
paste input "0786477648"
type input "0786477648"
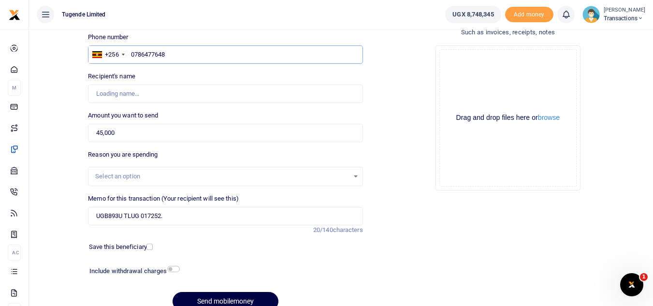
type input "Andrew Oluka"
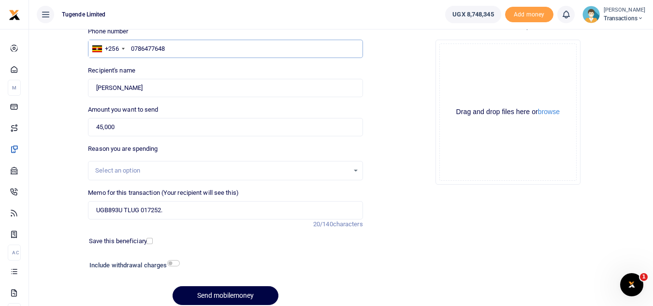
scroll to position [73, 0]
click at [201, 293] on button "Send mobilemoney" at bounding box center [225, 294] width 106 height 19
type input "0786477648"
click at [190, 292] on button "Send mobilemoney" at bounding box center [225, 294] width 106 height 19
click at [171, 212] on input "UGB893U TLUG 017252." at bounding box center [225, 209] width 274 height 18
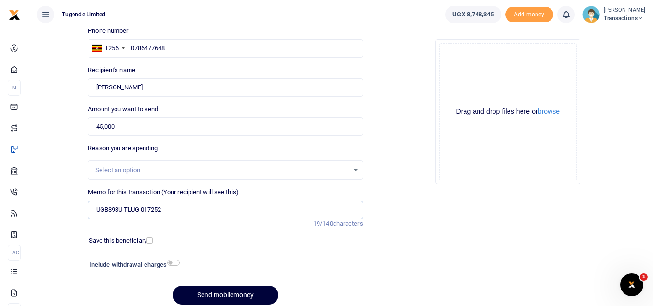
type input "UGB893U TLUG 017252"
click at [207, 292] on button "Send mobilemoney" at bounding box center [225, 294] width 106 height 19
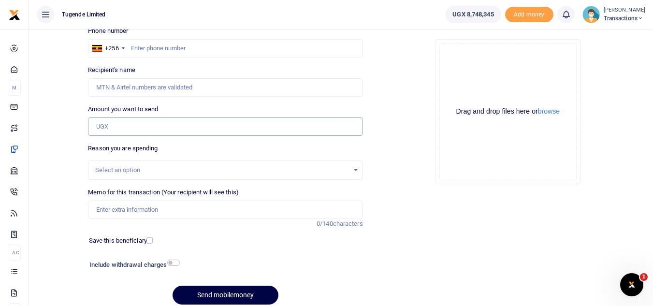
click at [170, 123] on input "Amount you want to send" at bounding box center [225, 126] width 274 height 18
paste input "150,000"
type input "150,000"
click at [174, 45] on input "text" at bounding box center [225, 48] width 274 height 18
paste input "0784227780"
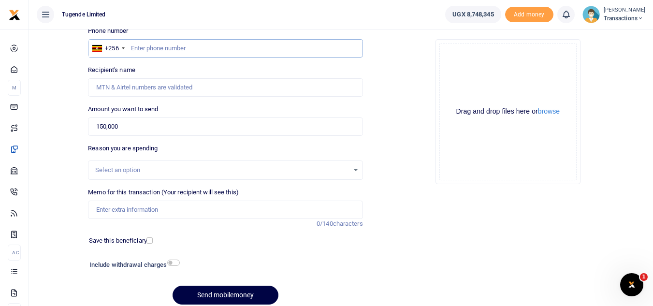
type input "0784227780"
type input "David Mutyaba"
type input "0784227780"
click at [172, 219] on div "Memo for this transaction (Your recipient will see this) Reason is required. 0/…" at bounding box center [225, 207] width 282 height 41
click at [158, 215] on input "Memo for this transaction (Your recipient will see this)" at bounding box center [225, 209] width 274 height 18
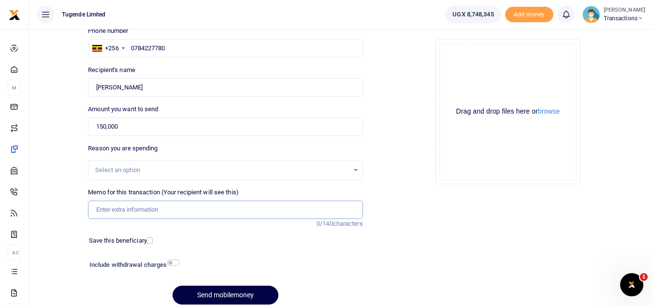
paste input "UFY218Y"
paste input "TLUG-017261"
click at [142, 209] on input "UFY218Y TLUG-017261" at bounding box center [225, 209] width 274 height 18
type input "UFY218Y TLUG 017261"
click at [191, 290] on button "Send mobilemoney" at bounding box center [225, 294] width 106 height 19
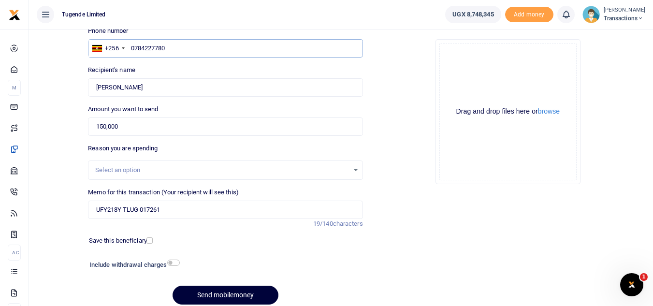
type input "0784227780"
click at [202, 296] on button "Send mobilemoney" at bounding box center [225, 294] width 106 height 19
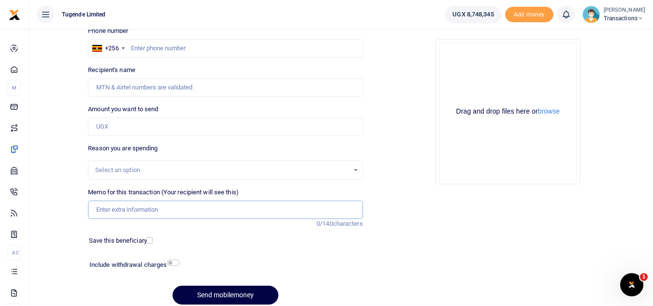
click at [150, 203] on input "Memo for this transaction (Your recipient will see this)" at bounding box center [225, 209] width 274 height 18
paste input "UMA779BZ"
type input "UMA779BZ"
click at [165, 130] on input "Amount you want to send" at bounding box center [225, 126] width 274 height 18
paste input "45000"
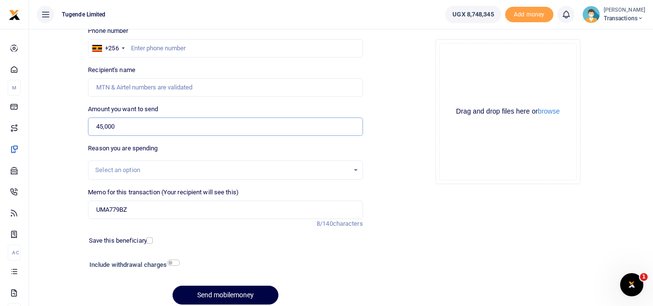
type input "45,000"
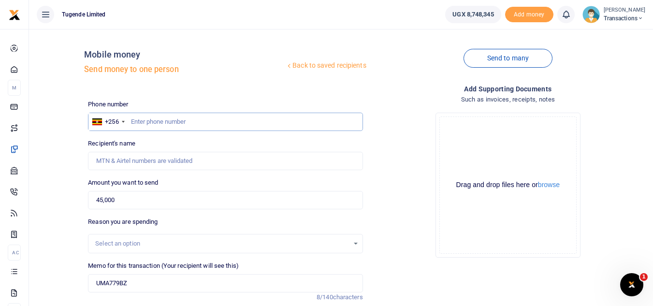
click at [174, 127] on input "text" at bounding box center [225, 122] width 274 height 18
paste input "0750341920"
type input "0750341920"
type input "Rosemary Nabwami"
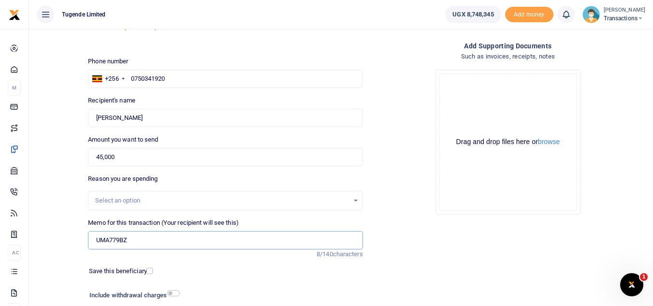
click at [189, 240] on input "UMA779BZ" at bounding box center [225, 240] width 274 height 18
paste input "TLUG-017262"
click at [147, 240] on input "UMA779BZ TLUG-017262" at bounding box center [225, 240] width 274 height 18
type input "UMA779BZ TLUG 017262"
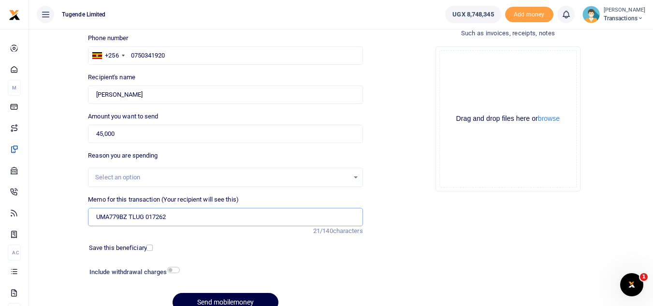
scroll to position [113, 0]
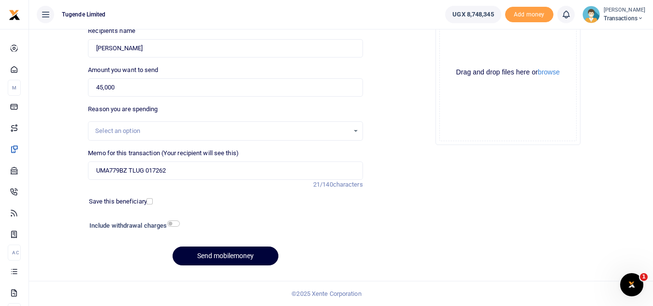
click at [218, 257] on button "Send mobilemoney" at bounding box center [225, 255] width 106 height 19
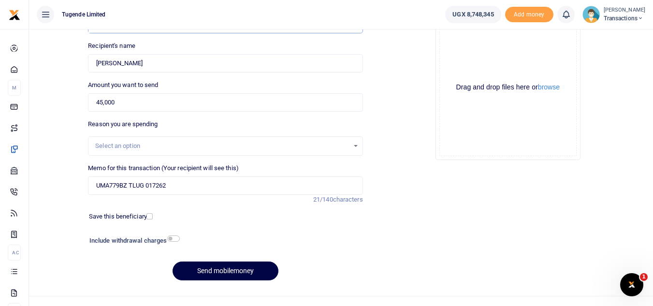
scroll to position [98, 0]
type input "0750341920"
click at [209, 267] on button "Send mobilemoney" at bounding box center [225, 270] width 106 height 19
click at [126, 187] on input "Memo for this transaction (Your recipient will see this)" at bounding box center [225, 185] width 274 height 18
paste input "ugh409z"
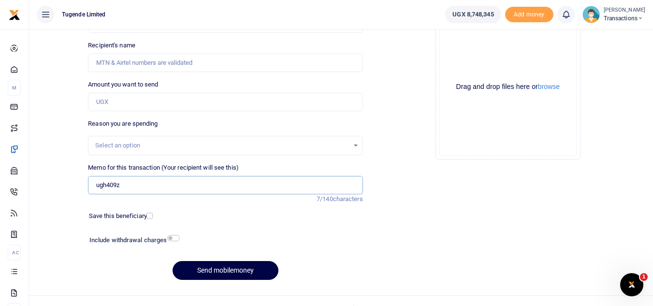
type input "ugh409z"
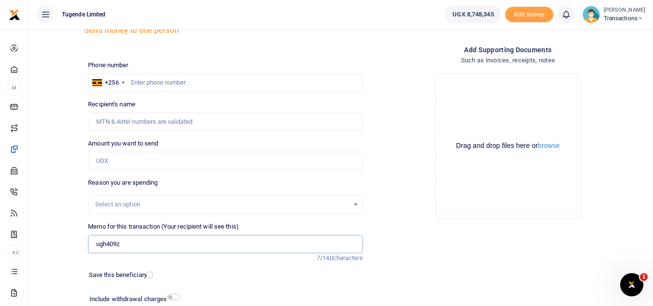
scroll to position [39, 0]
click at [158, 74] on input "text" at bounding box center [225, 83] width 274 height 18
paste input "0701752753"
type input "0701752753"
type input "Doloseera Nyirahabimana"
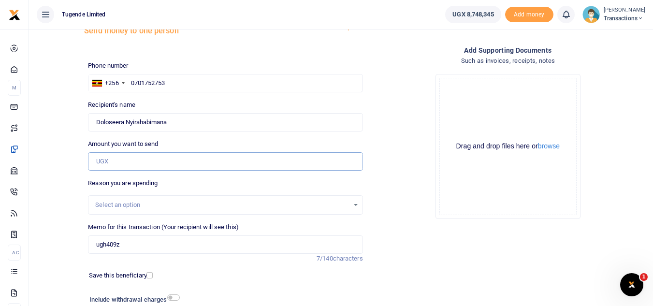
click at [129, 163] on input "Amount you want to send" at bounding box center [225, 161] width 274 height 18
paste input "30,000"
type input "30,000"
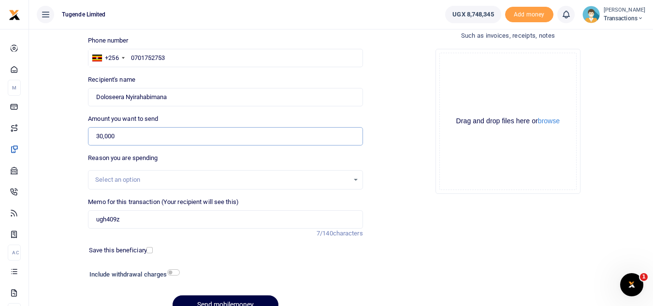
scroll to position [65, 0]
click at [200, 303] on button "Send mobilemoney" at bounding box center [225, 303] width 106 height 19
type input "0701752753"
click at [187, 300] on button "Send mobilemoney" at bounding box center [225, 303] width 106 height 19
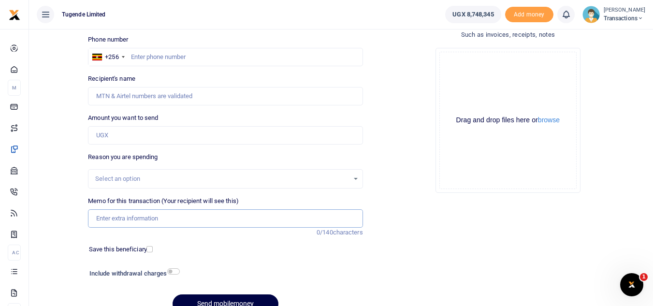
click at [133, 215] on input "Memo for this transaction (Your recipient will see this)" at bounding box center [225, 218] width 274 height 18
paste input "TLUG-017243"
click at [91, 219] on input "TLUG-017243" at bounding box center [225, 218] width 274 height 18
paste input "UGC562Q"
click at [141, 218] on input "UGC562Q TLUG-017243" at bounding box center [225, 218] width 274 height 18
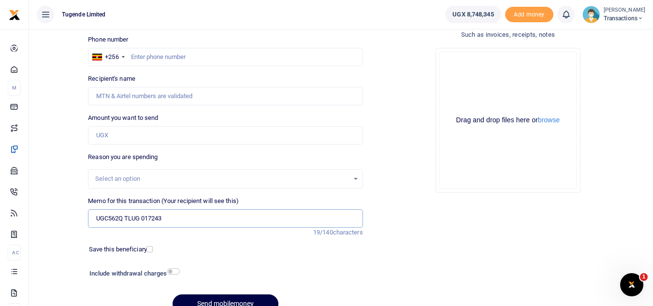
type input "UGC562Q TLUG 017243"
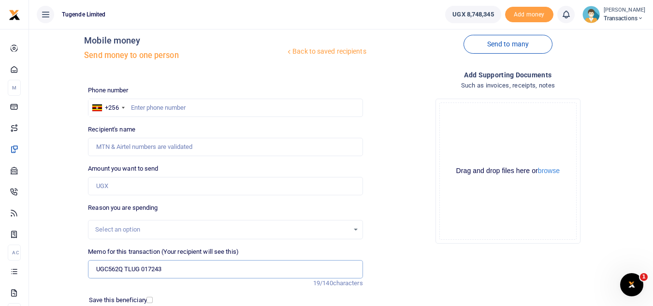
scroll to position [12, 0]
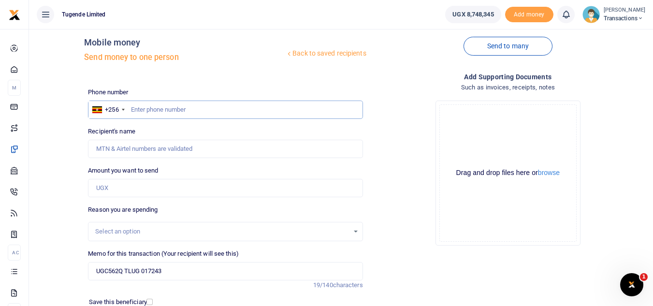
click at [177, 111] on input "text" at bounding box center [225, 109] width 274 height 18
paste input "0778-667348"
click at [148, 110] on input "0778-667348" at bounding box center [225, 109] width 274 height 18
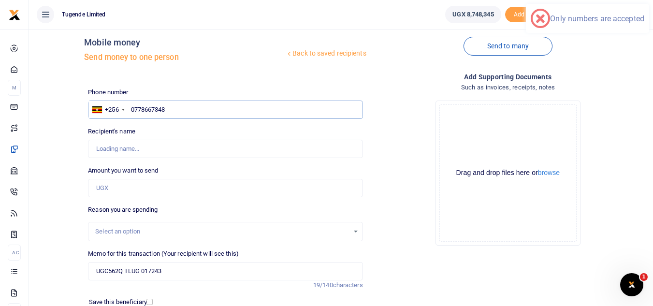
type input "0778667348"
type input "Pius Kisita"
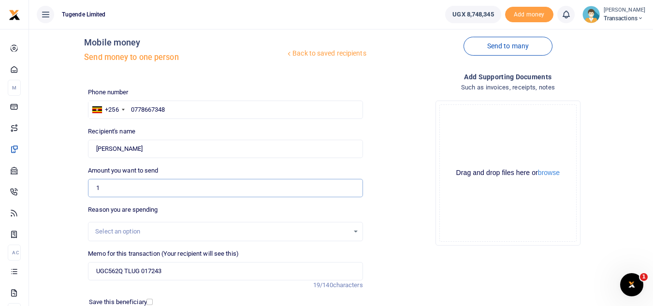
click at [145, 194] on input "1" at bounding box center [225, 188] width 274 height 18
type input "102,000"
click at [184, 111] on input "0778667348" at bounding box center [225, 109] width 274 height 18
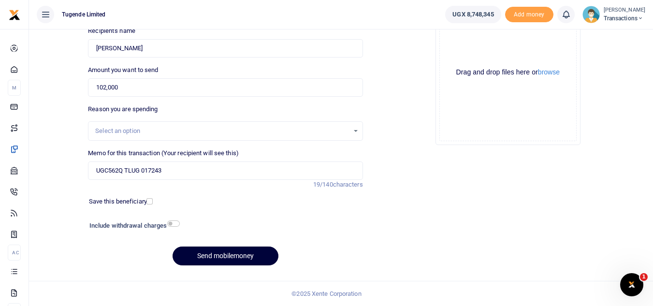
type input "0778667348"
click at [200, 253] on button "Send mobilemoney" at bounding box center [225, 255] width 106 height 19
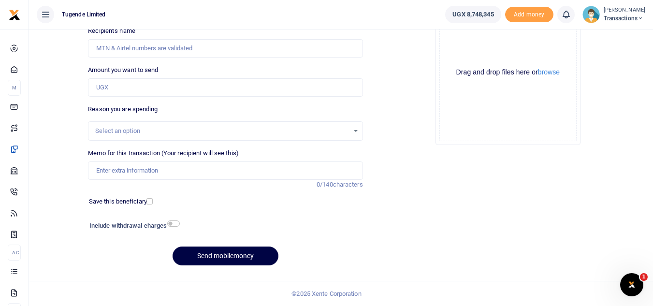
scroll to position [113, 0]
click at [195, 170] on input "Memo for this transaction (Your recipient will see this)" at bounding box center [225, 170] width 274 height 18
paste input "UGB502M"
type input "UGB502M"
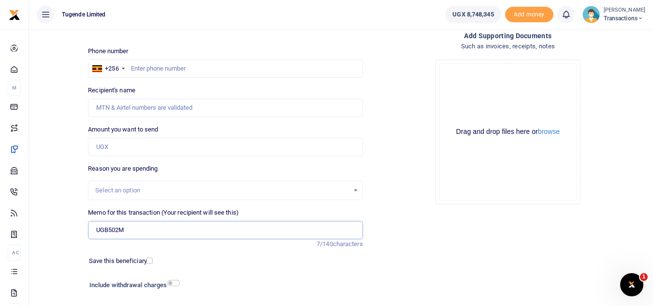
scroll to position [48, 0]
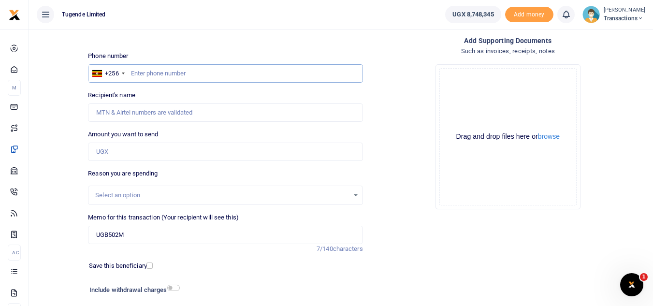
click at [197, 74] on input "text" at bounding box center [225, 73] width 274 height 18
paste input "0756325764"
type input "0756325764"
type input "Gilbert Tumusiime"
click at [122, 148] on input "Amount you want to send" at bounding box center [225, 151] width 274 height 18
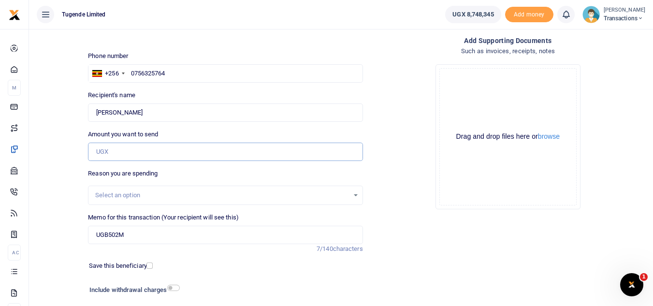
paste input "62000"
type input "62,000"
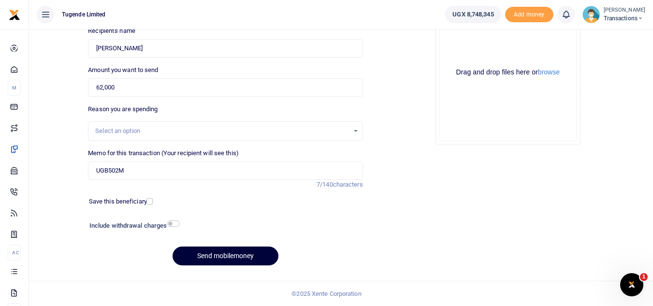
click at [227, 256] on button "Send mobilemoney" at bounding box center [225, 255] width 106 height 19
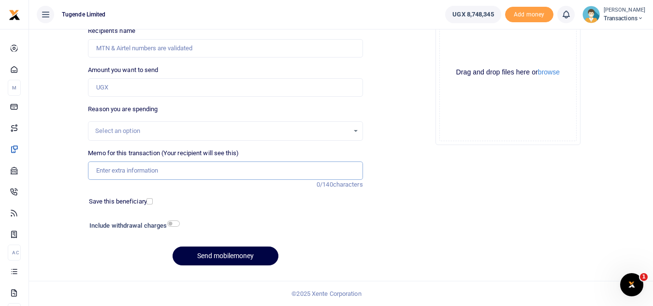
click at [167, 172] on input "Memo for this transaction (Your recipient will see this)" at bounding box center [225, 170] width 274 height 18
paste input "UGB926C"
type input "UGB926C"
click at [148, 92] on input "Amount you want to send" at bounding box center [225, 87] width 274 height 18
paste input "35,000"
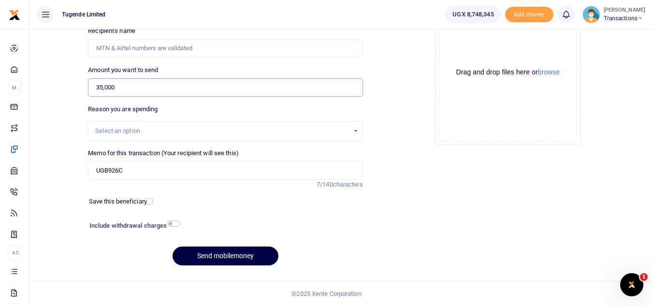
type input "35,000"
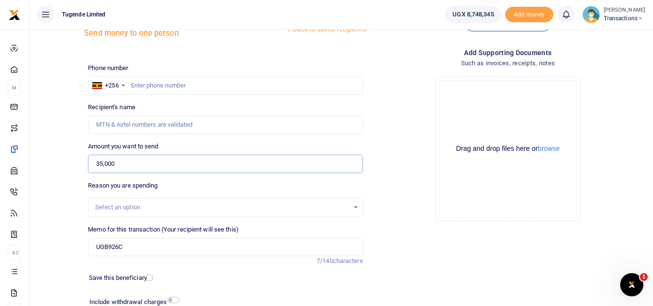
scroll to position [36, 0]
click at [186, 92] on input "text" at bounding box center [225, 86] width 274 height 18
paste input "0787261586"
type input "0787261586"
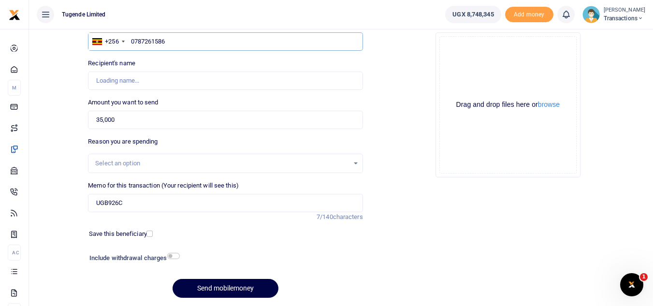
type input "Peter Achadu"
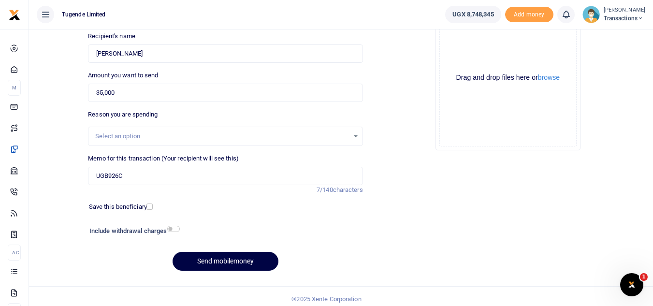
scroll to position [110, 0]
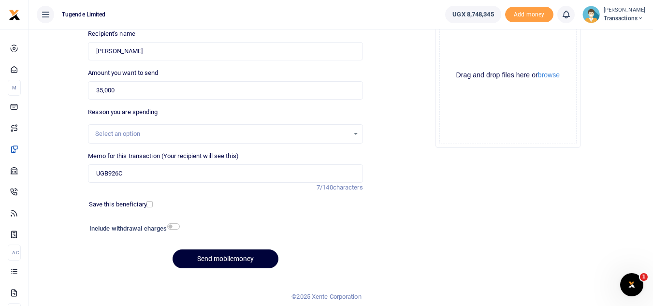
type input "0787261586"
click at [212, 253] on button "Send mobilemoney" at bounding box center [225, 258] width 106 height 19
click at [148, 177] on input "Memo for this transaction (Your recipient will see this)" at bounding box center [225, 173] width 274 height 18
paste input "UGB631P"
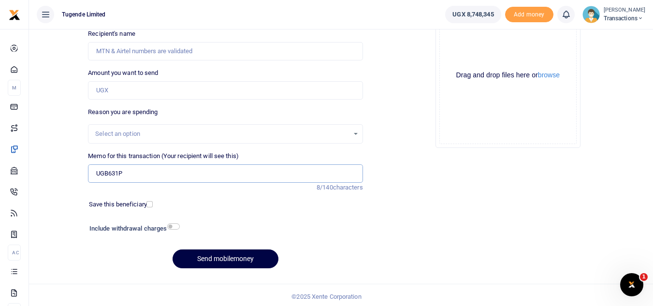
type input "UGB631P"
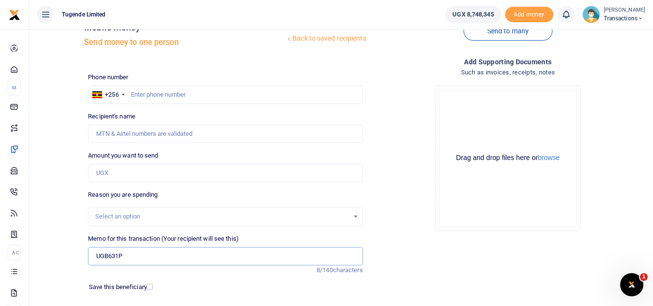
scroll to position [0, 0]
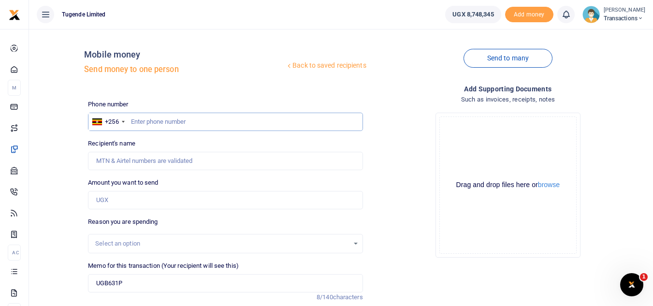
click at [180, 129] on input "text" at bounding box center [225, 122] width 274 height 18
paste input "0778887834"
type input "0778887834"
type input "Hasani Nsubuga"
click at [205, 194] on input "Amount you want to send" at bounding box center [225, 200] width 274 height 18
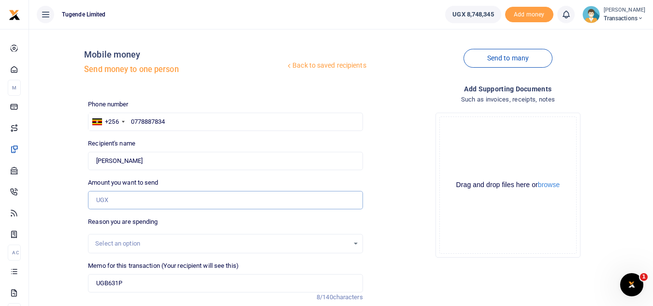
paste input "62,000"
type input "62,000"
click at [178, 282] on input "UGB631P" at bounding box center [225, 283] width 274 height 18
paste input "TLUG-017268"
click at [143, 284] on input "UGB631P TLUG-017268" at bounding box center [225, 283] width 274 height 18
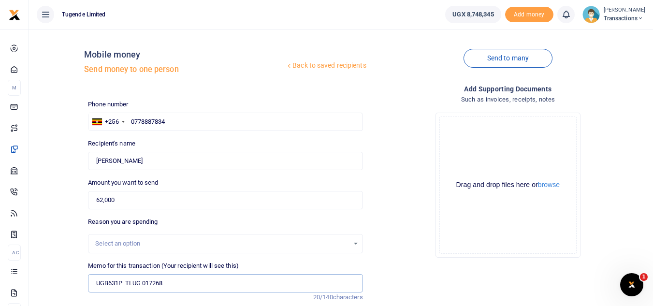
type input "UGB631P TLUG 017268"
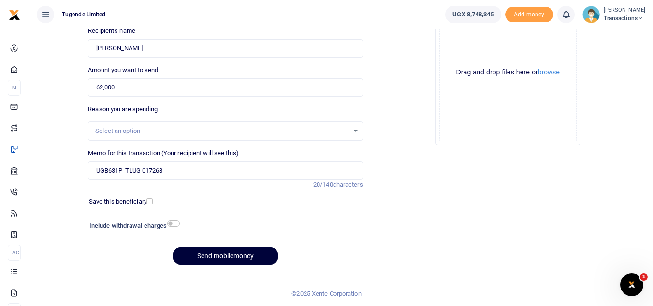
click at [223, 257] on button "Send mobilemoney" at bounding box center [225, 255] width 106 height 19
click at [199, 172] on input "Memo for this transaction (Your recipient will see this)" at bounding box center [225, 170] width 274 height 18
paste input "UGG757X"
type input "UGG757X"
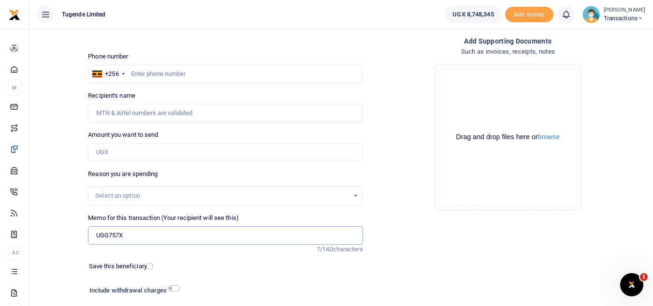
scroll to position [47, 0]
click at [204, 80] on input "text" at bounding box center [225, 75] width 274 height 18
paste input "0768386045"
type input "0768386045"
type input "[PERSON_NAME]"
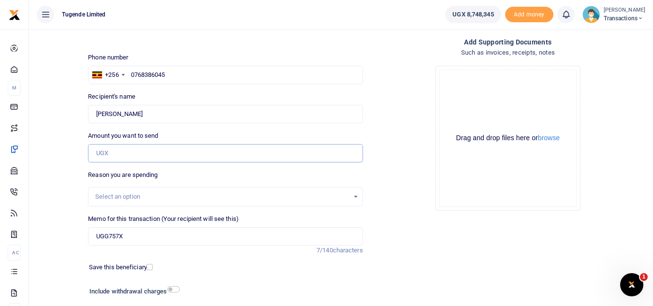
click at [168, 151] on input "Amount you want to send" at bounding box center [225, 153] width 274 height 18
paste input "45000"
type input "45,000"
click at [178, 238] on input "UGG757X" at bounding box center [225, 236] width 274 height 18
paste input "TLUG-017265"
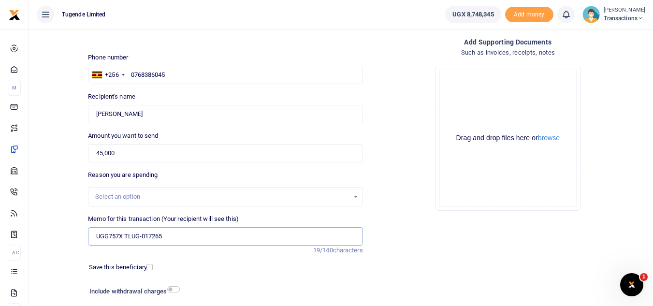
click at [143, 236] on input "UGG757X TLUG-017265" at bounding box center [225, 236] width 274 height 18
type input "UGG757X TLUG 017265"
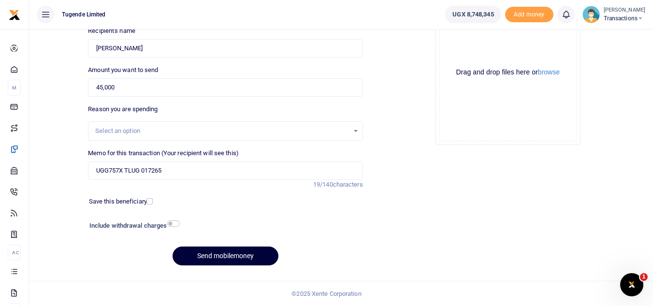
click at [208, 252] on button "Send mobilemoney" at bounding box center [225, 255] width 106 height 19
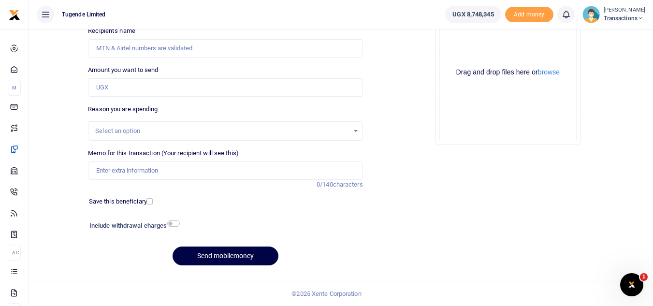
scroll to position [113, 0]
click at [109, 177] on input "Memo for this transaction (Your recipient will see this)" at bounding box center [225, 170] width 274 height 18
paste input "TLUG-017271"
type input "TLUG-017271"
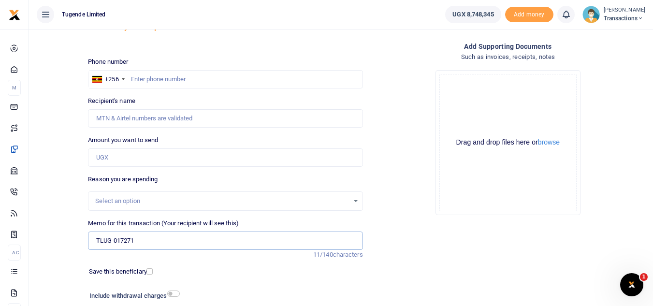
scroll to position [35, 0]
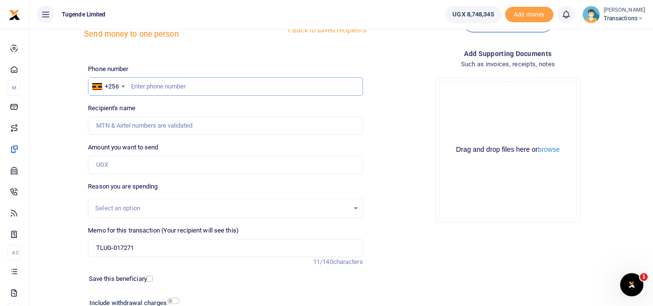
click at [157, 88] on input "text" at bounding box center [225, 86] width 274 height 18
paste input "0741410702"
type input "0741410702"
type input "Vicent Manzi"
click at [164, 166] on input "Amount you want to send" at bounding box center [225, 165] width 274 height 18
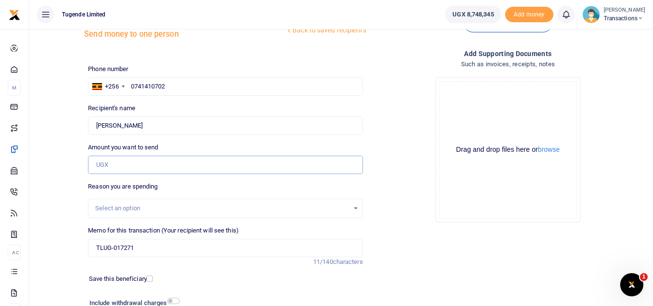
paste input "72,000"
type input "72,000"
click at [94, 248] on input "TLUG-017271" at bounding box center [225, 248] width 274 height 18
paste input "UGF879Y"
click at [142, 247] on input "UGF879Y TLUG-017271" at bounding box center [225, 248] width 274 height 18
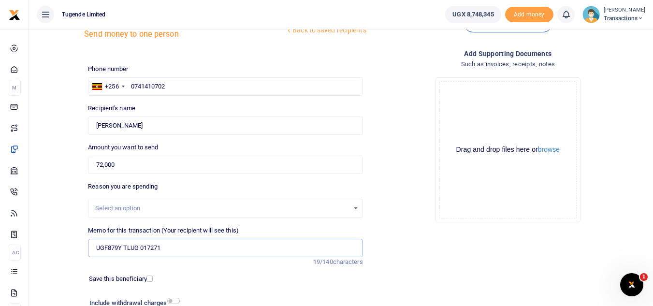
scroll to position [113, 0]
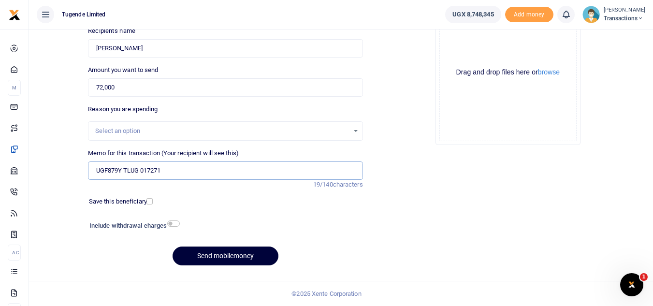
type input "UGF879Y TLUG 017271"
click at [213, 263] on button "Send mobilemoney" at bounding box center [225, 255] width 106 height 19
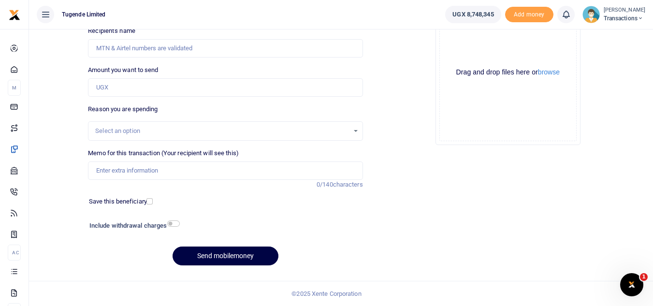
scroll to position [113, 0]
click at [157, 171] on input "Memo for this transaction (Your recipient will see this)" at bounding box center [225, 170] width 274 height 18
paste input "UMA477GC"
type input "UMA477GC"
click at [174, 89] on input "Amount you want to send" at bounding box center [225, 87] width 274 height 18
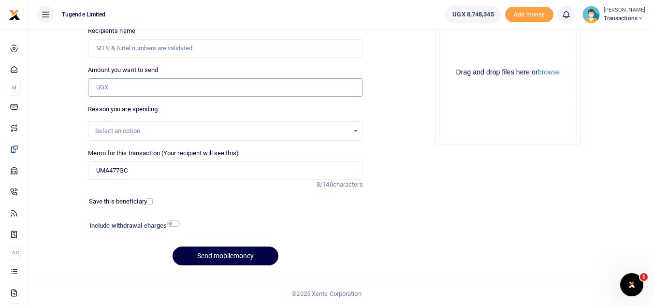
paste input "250,000"
type input "250,000"
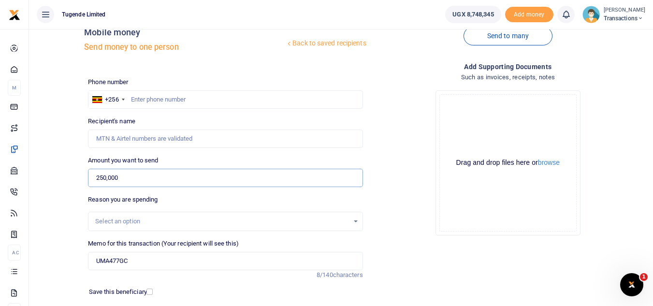
scroll to position [6, 0]
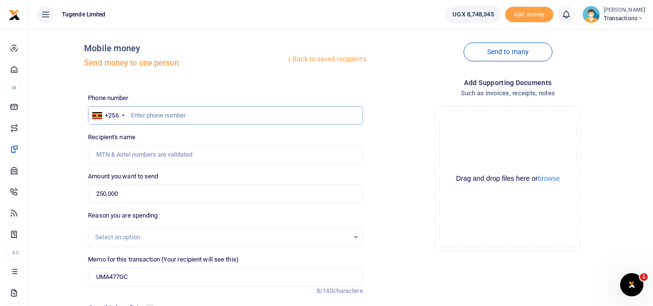
click at [167, 114] on input "text" at bounding box center [225, 115] width 274 height 18
paste input "776989898"
type input "776989898"
type input "Wilson Kamugisha"
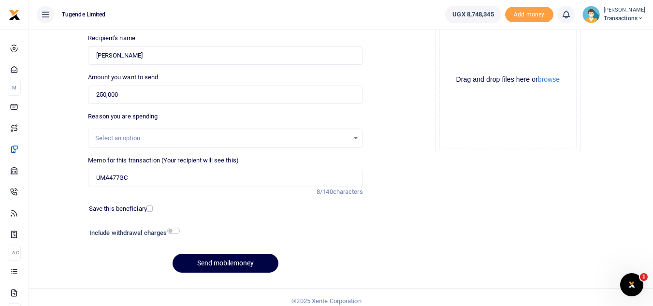
scroll to position [108, 0]
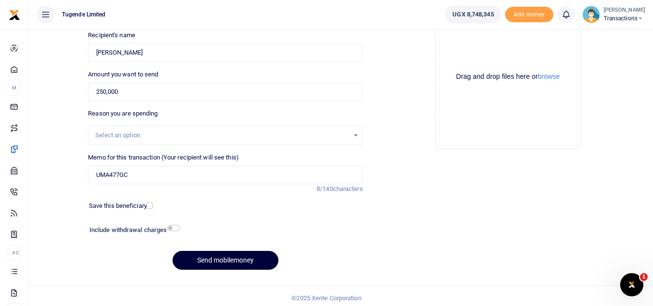
type input "776989898"
click at [216, 256] on button "Send mobilemoney" at bounding box center [225, 260] width 106 height 19
click at [128, 90] on input "Amount you want to send" at bounding box center [225, 92] width 274 height 18
paste input "UFL849S"
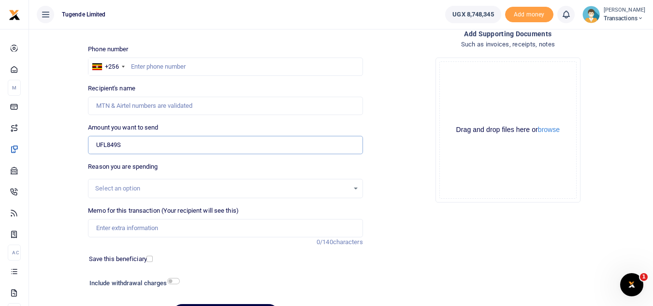
scroll to position [55, 0]
type input "U"
drag, startPoint x: 110, startPoint y: 270, endPoint x: 135, endPoint y: 144, distance: 128.5
click at [135, 144] on div "Phone number +256 Uganda +256 Phone is required. Recipient's name Name is requi…" at bounding box center [225, 188] width 282 height 286
click at [135, 144] on input "0" at bounding box center [225, 145] width 274 height 18
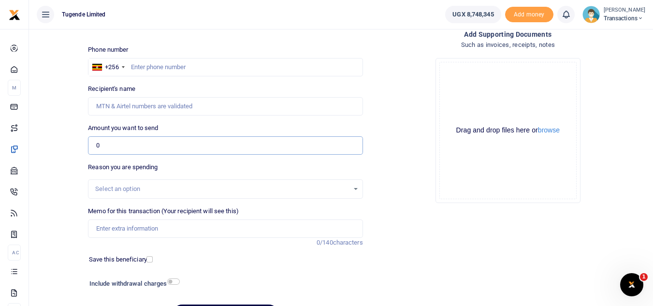
paste input "300,000"
type input "300,000"
click at [125, 235] on input "Memo for this transaction (Your recipient will see this)" at bounding box center [225, 228] width 274 height 18
paste input "UFL849S"
type input "UFL849S"
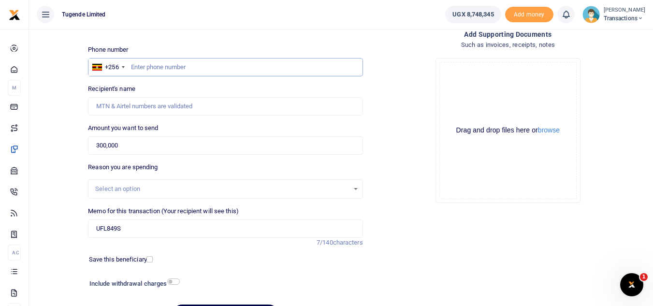
click at [145, 69] on input "text" at bounding box center [225, 67] width 274 height 18
paste input "776989898"
type input "776989898"
type input "Wilson Kamugisha"
type input "776989898"
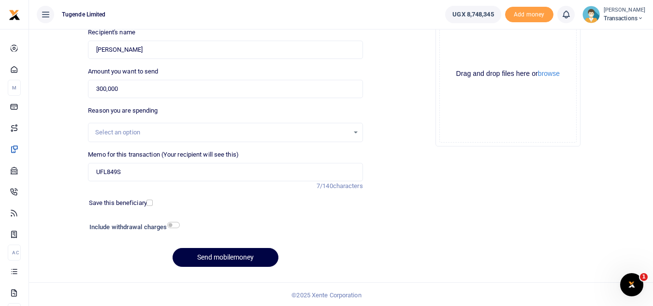
scroll to position [113, 0]
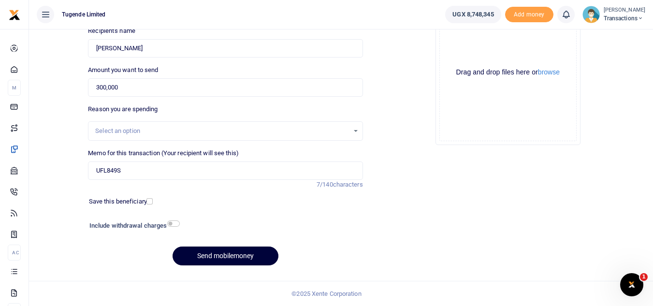
click at [193, 253] on button "Send mobilemoney" at bounding box center [225, 255] width 106 height 19
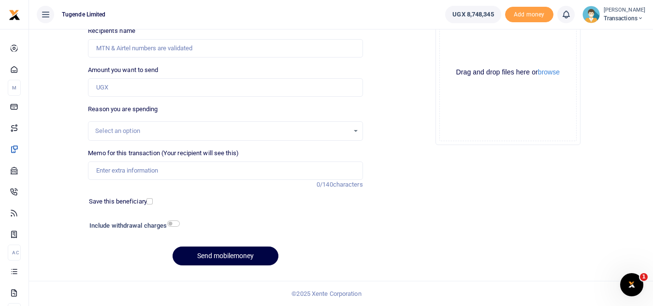
scroll to position [113, 0]
